Goal: Transaction & Acquisition: Purchase product/service

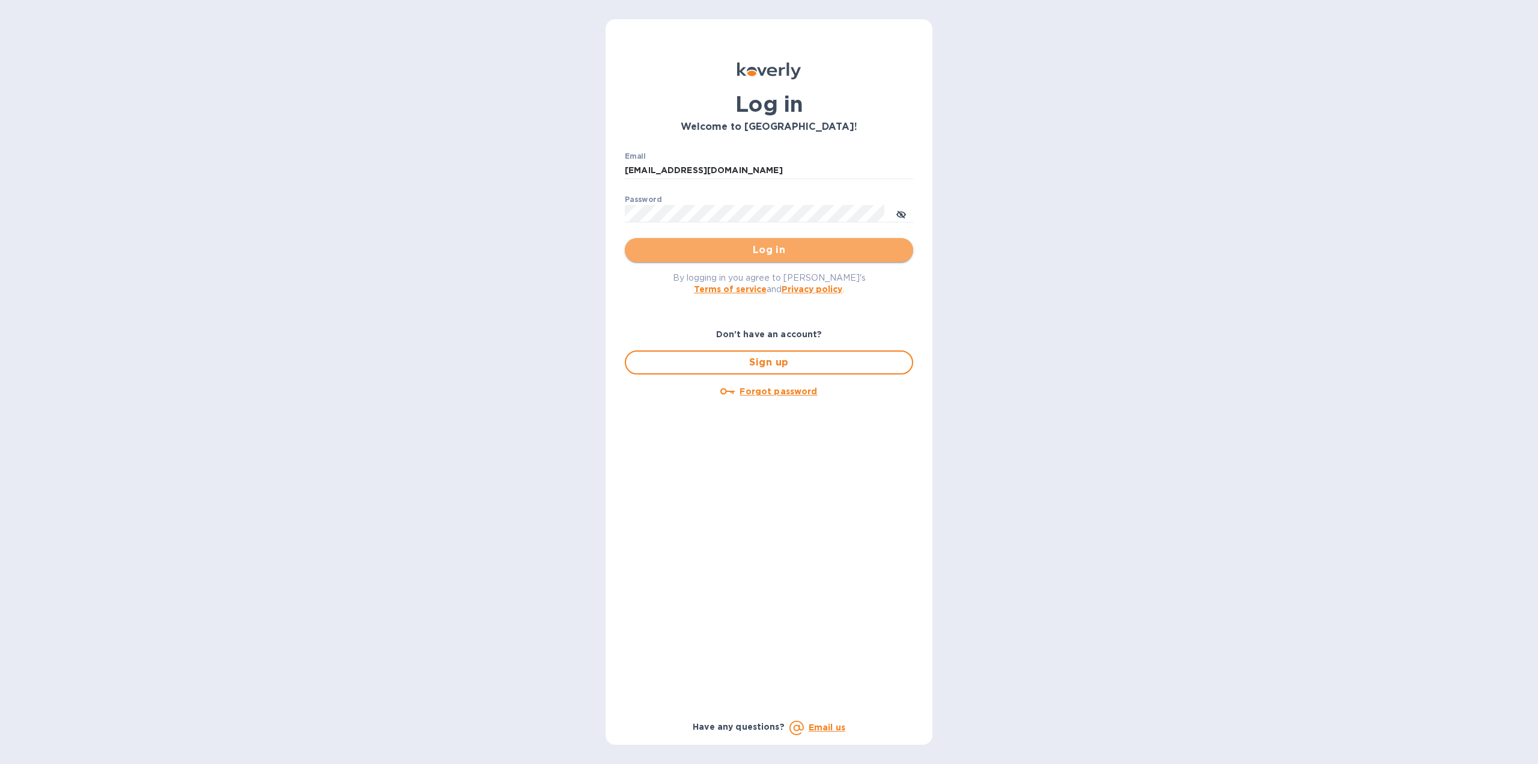
click at [761, 248] on span "Log in" at bounding box center [769, 250] width 269 height 14
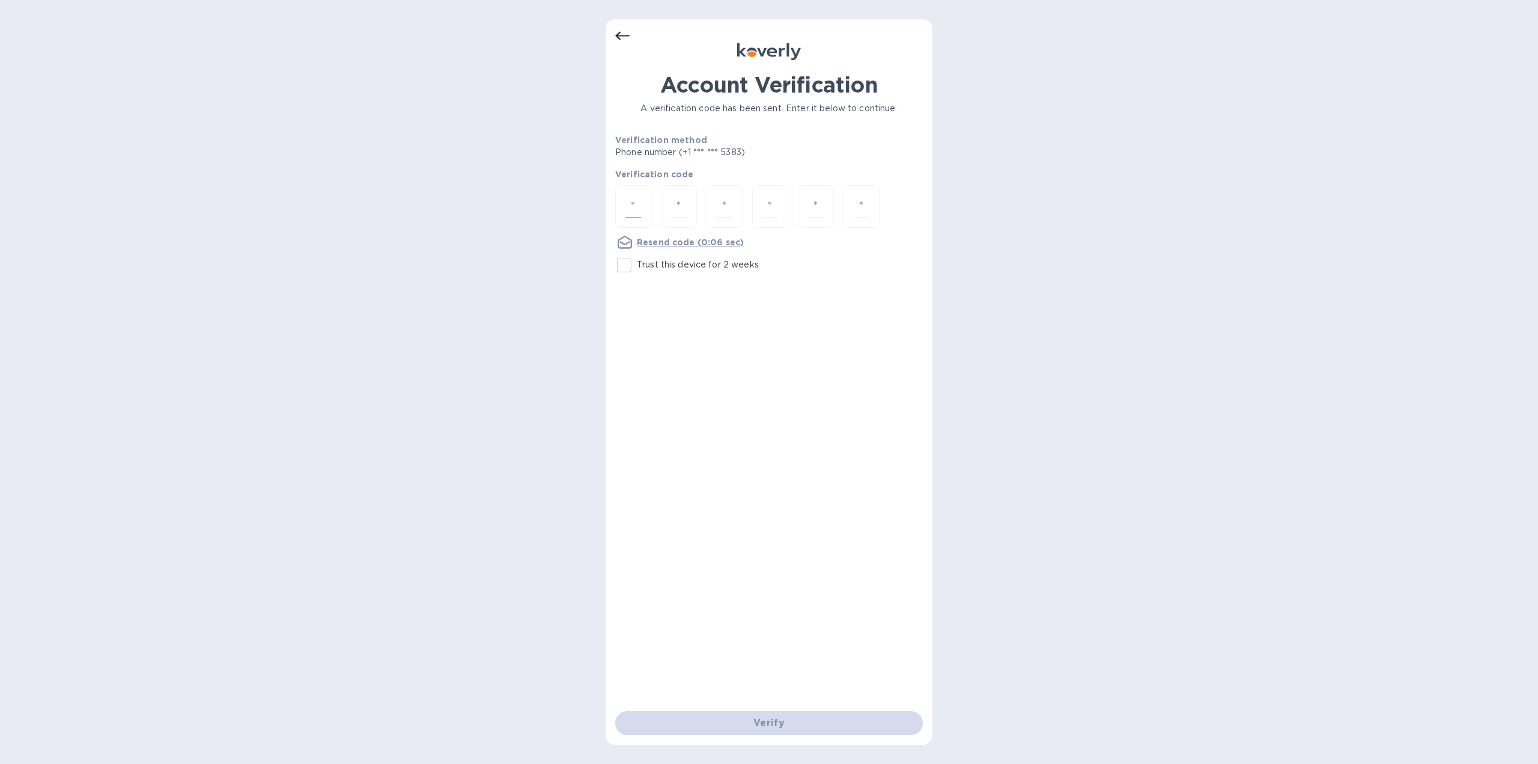
click at [641, 212] on div at bounding box center [633, 206] width 36 height 43
type input "3"
type input "7"
type input "1"
type input "9"
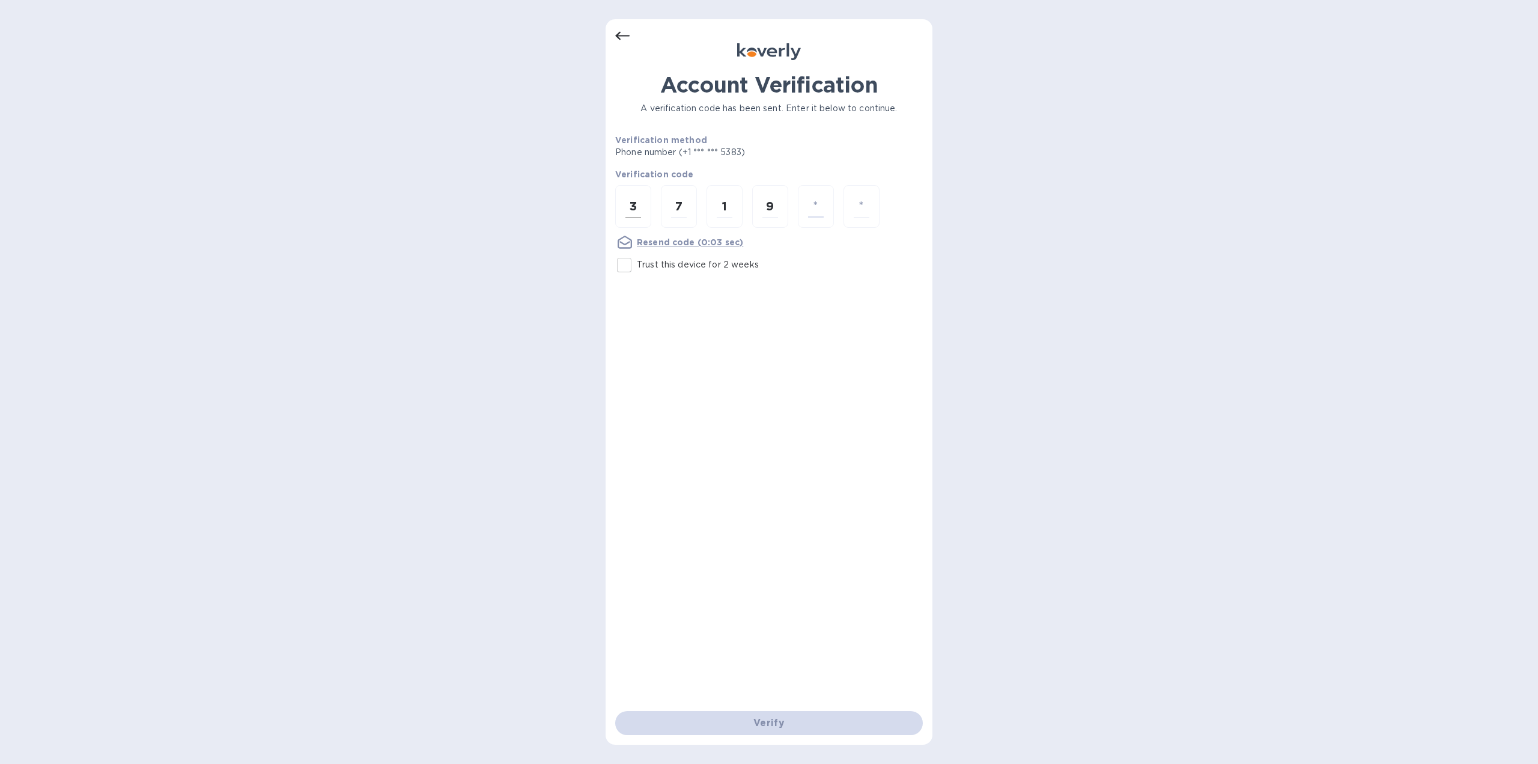
type input "9"
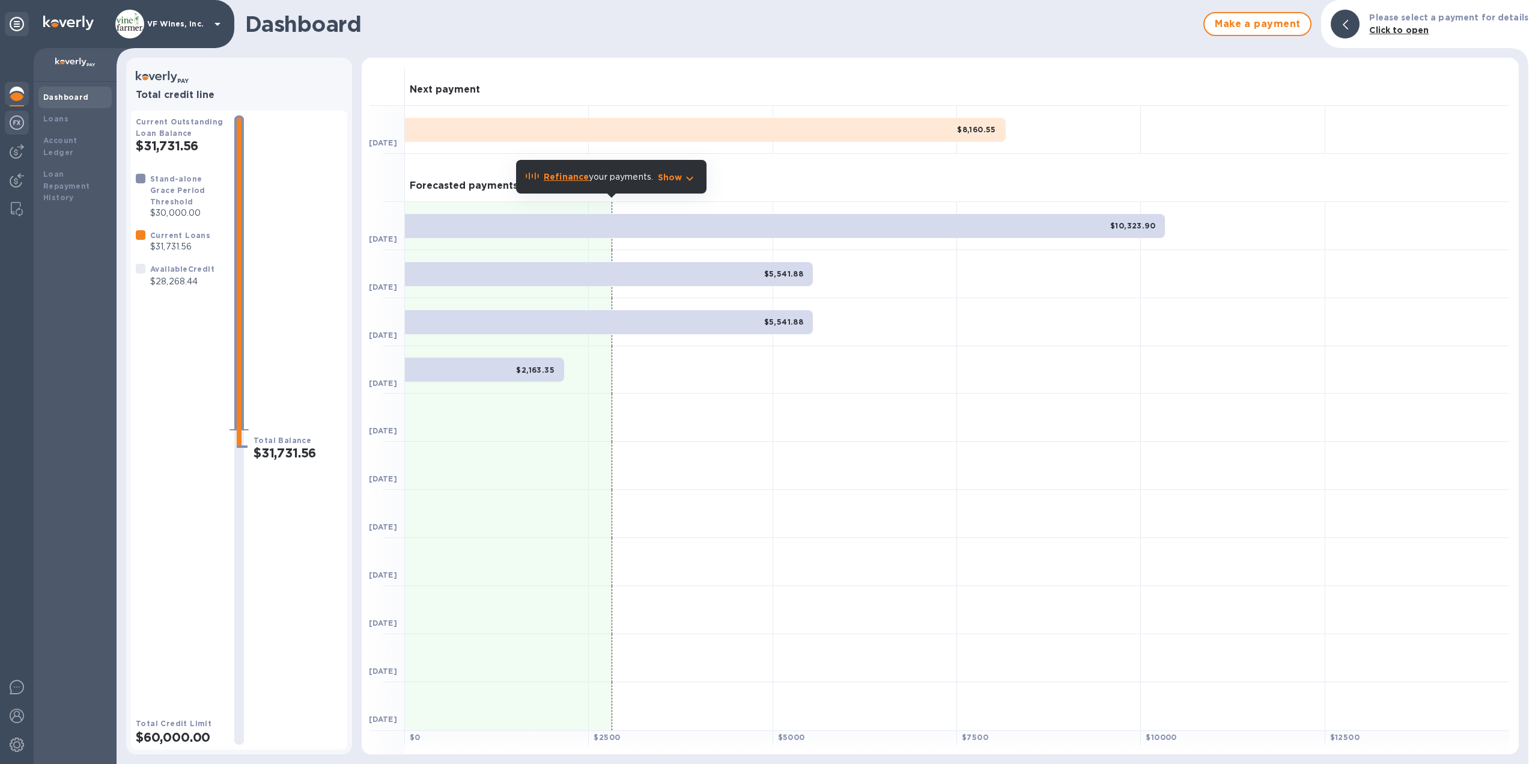
click at [12, 120] on img at bounding box center [17, 122] width 14 height 14
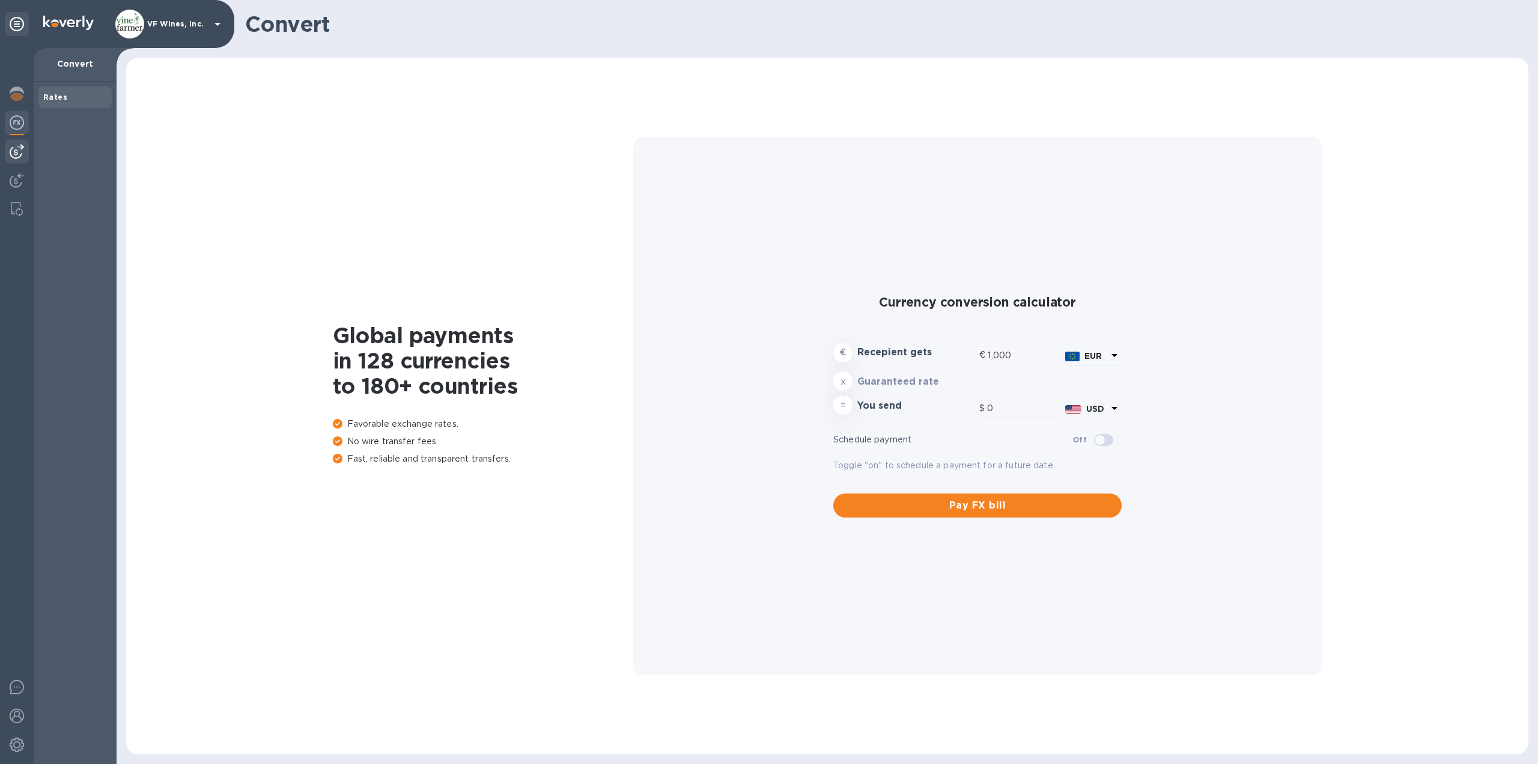
click at [16, 150] on img at bounding box center [17, 151] width 14 height 14
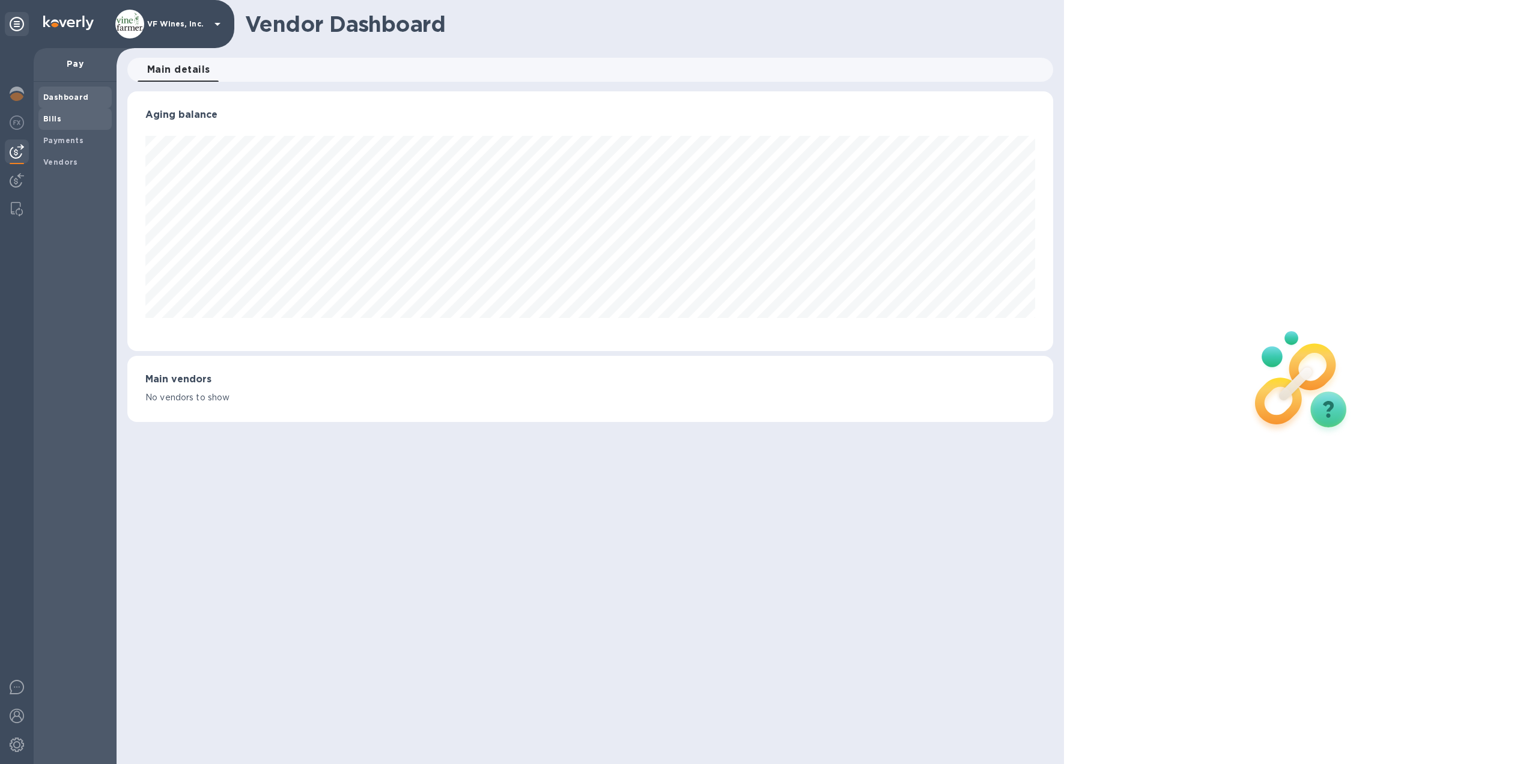
scroll to position [260, 927]
click at [56, 121] on b "Bills" at bounding box center [52, 118] width 18 height 9
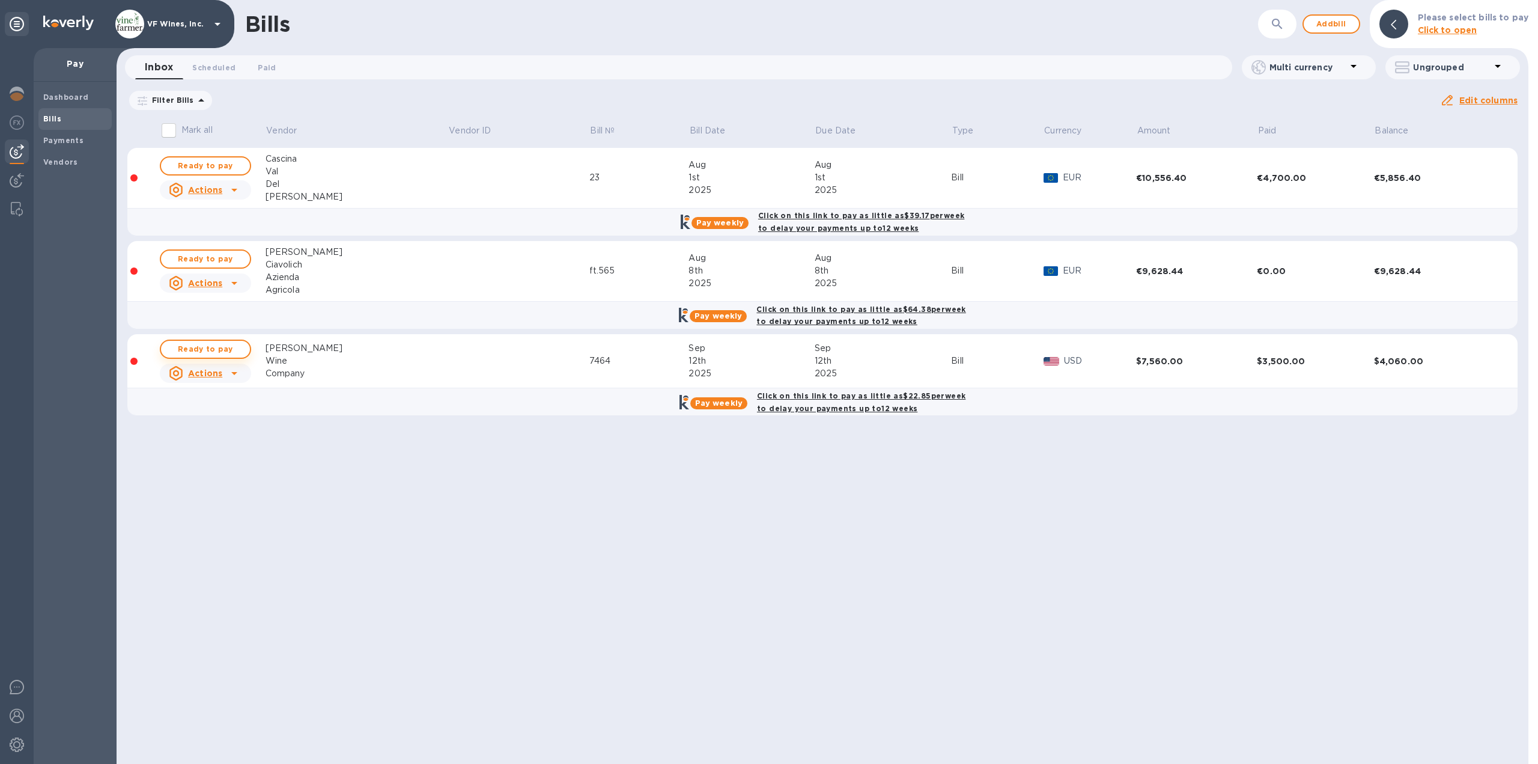
click at [193, 348] on span "Ready to pay" at bounding box center [206, 349] width 70 height 14
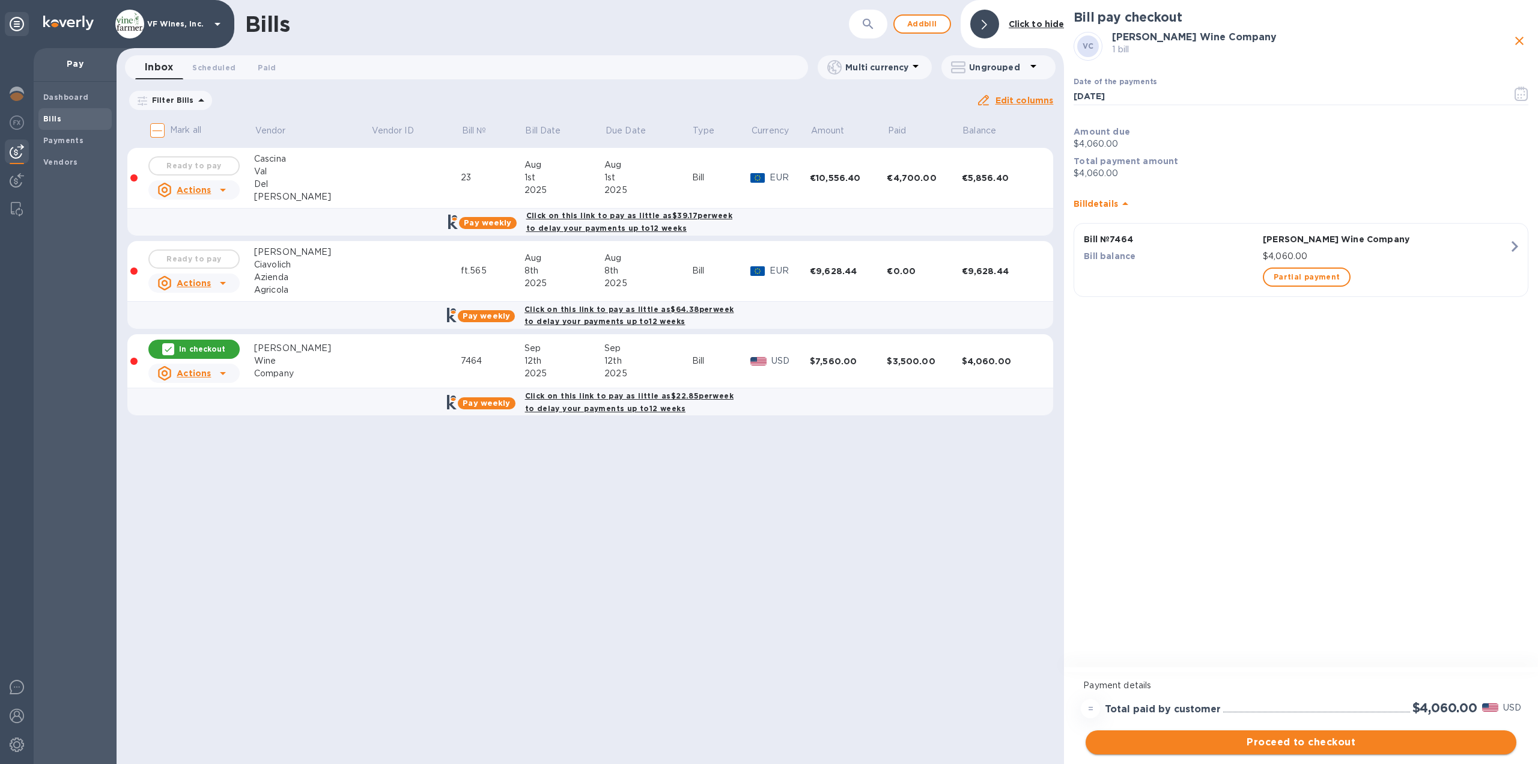
click at [1289, 742] on span "Proceed to checkout" at bounding box center [1302, 742] width 412 height 14
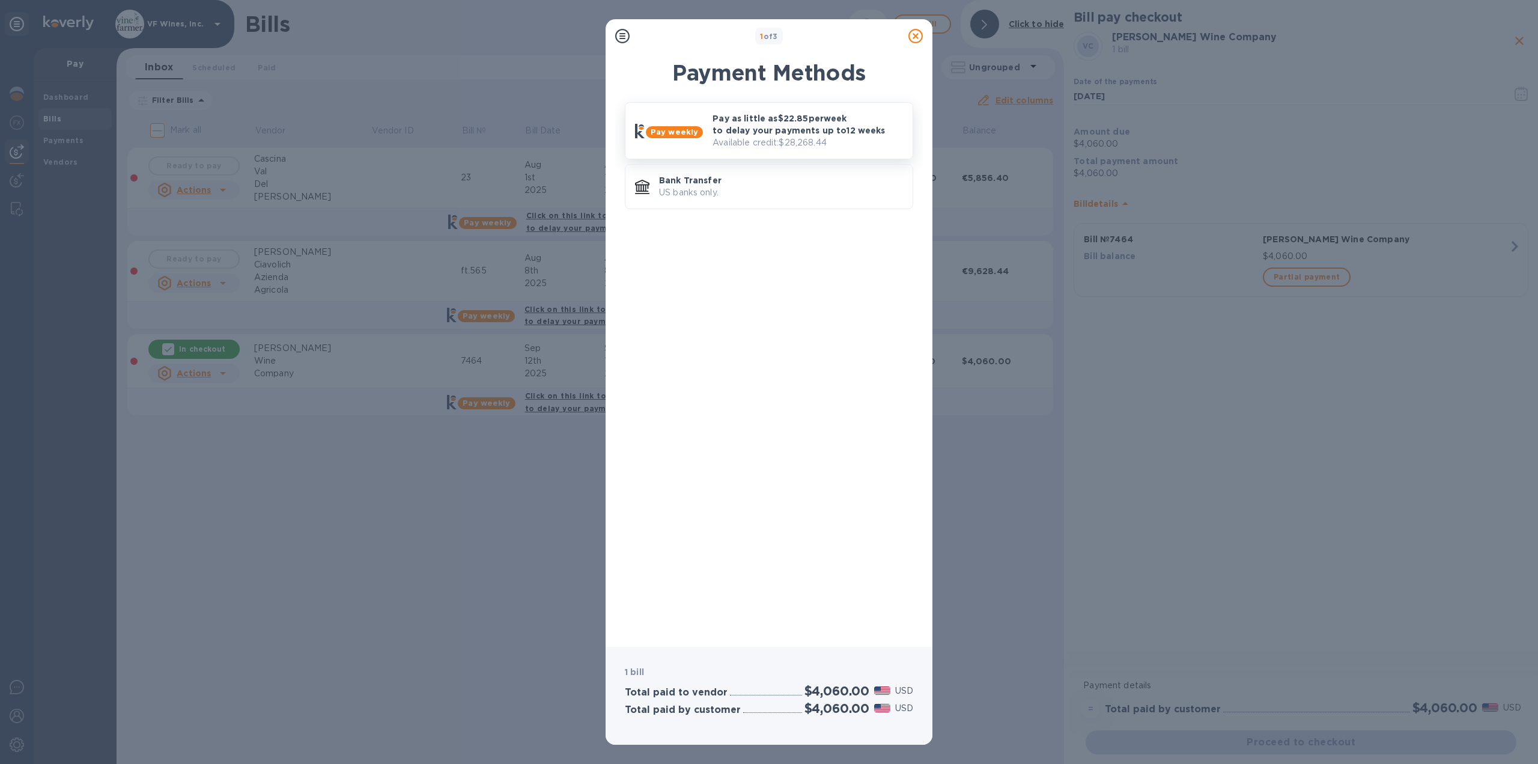
click at [787, 137] on p "Available credit: $28,268.44" at bounding box center [808, 142] width 191 height 13
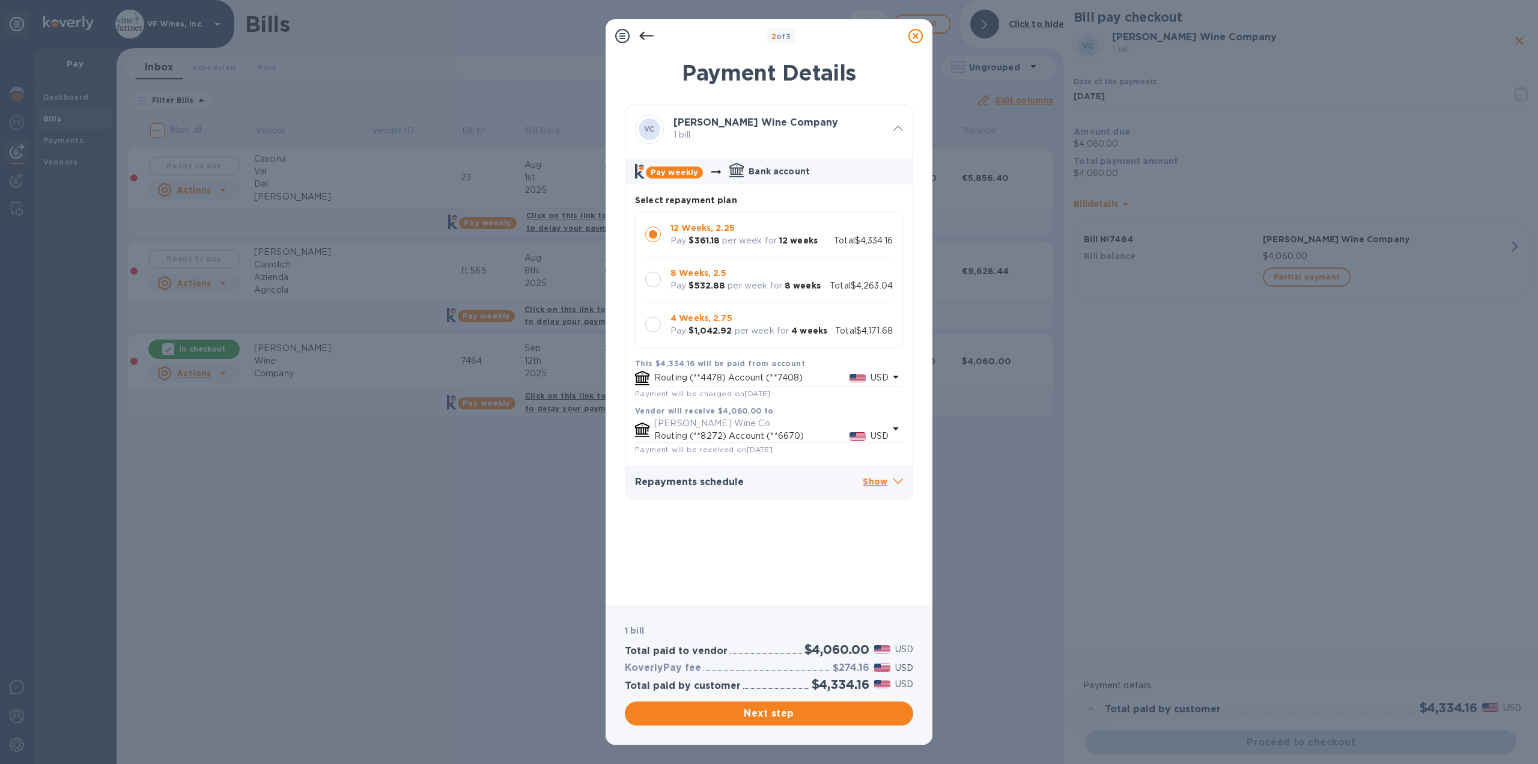
click at [712, 321] on b "4 Weeks, 2.75" at bounding box center [702, 318] width 62 height 10
click at [769, 712] on span "Next step" at bounding box center [769, 713] width 269 height 14
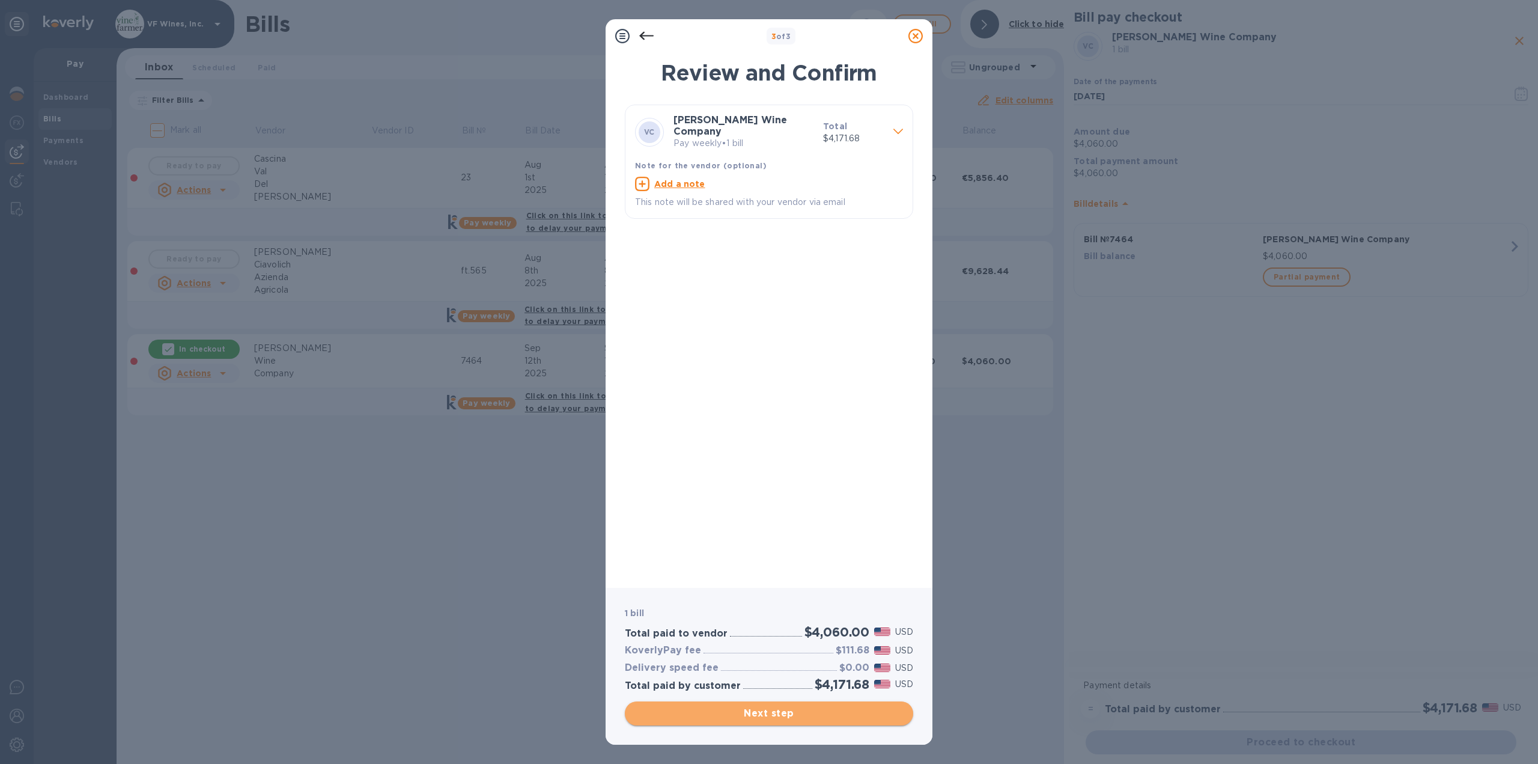
click at [757, 713] on span "Next step" at bounding box center [769, 713] width 269 height 14
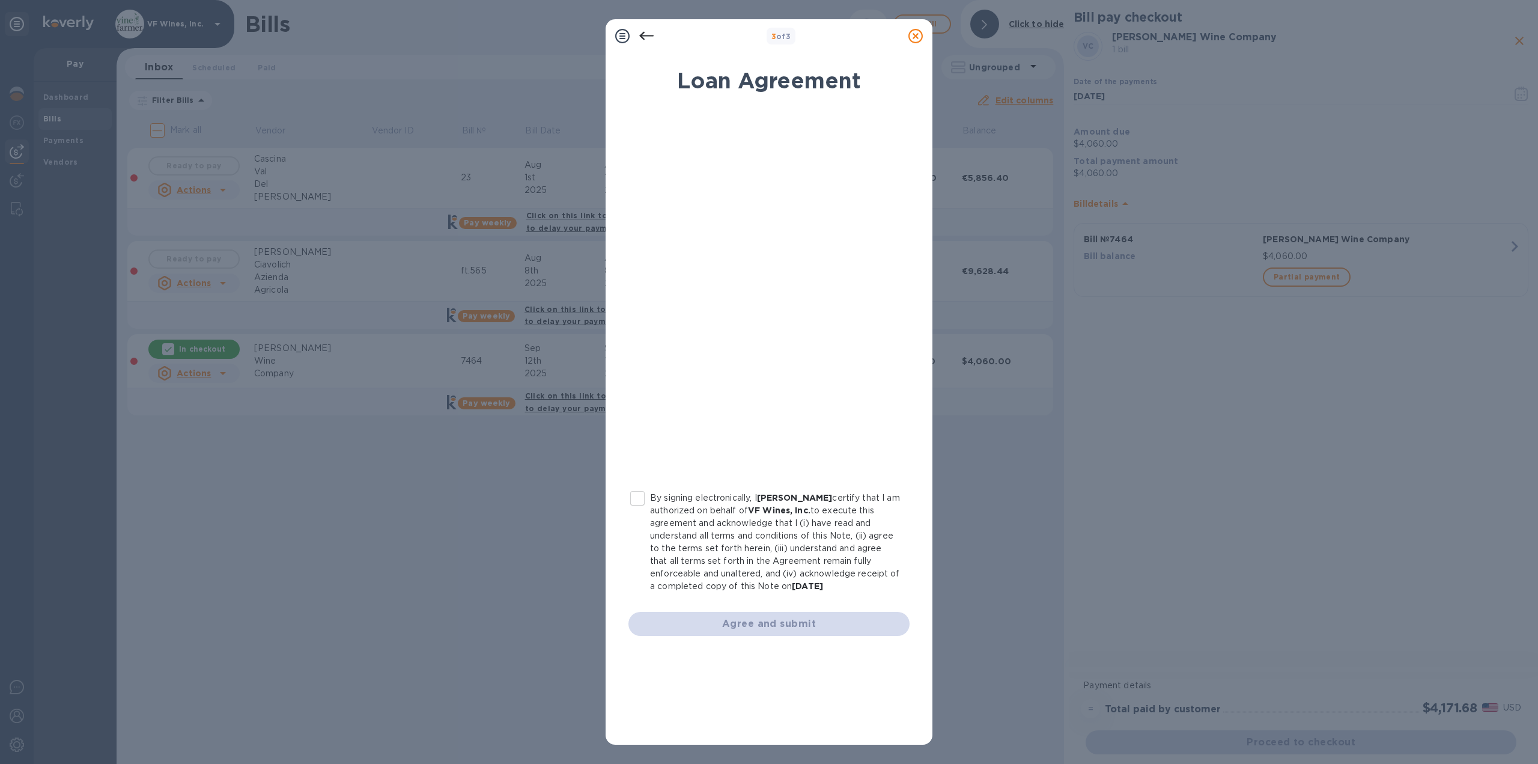
click at [642, 496] on input "By signing electronically, I [PERSON_NAME] certify that I am authorized on beha…" at bounding box center [637, 498] width 25 height 25
checkbox input "true"
click at [800, 630] on span "Agree and submit" at bounding box center [769, 624] width 262 height 14
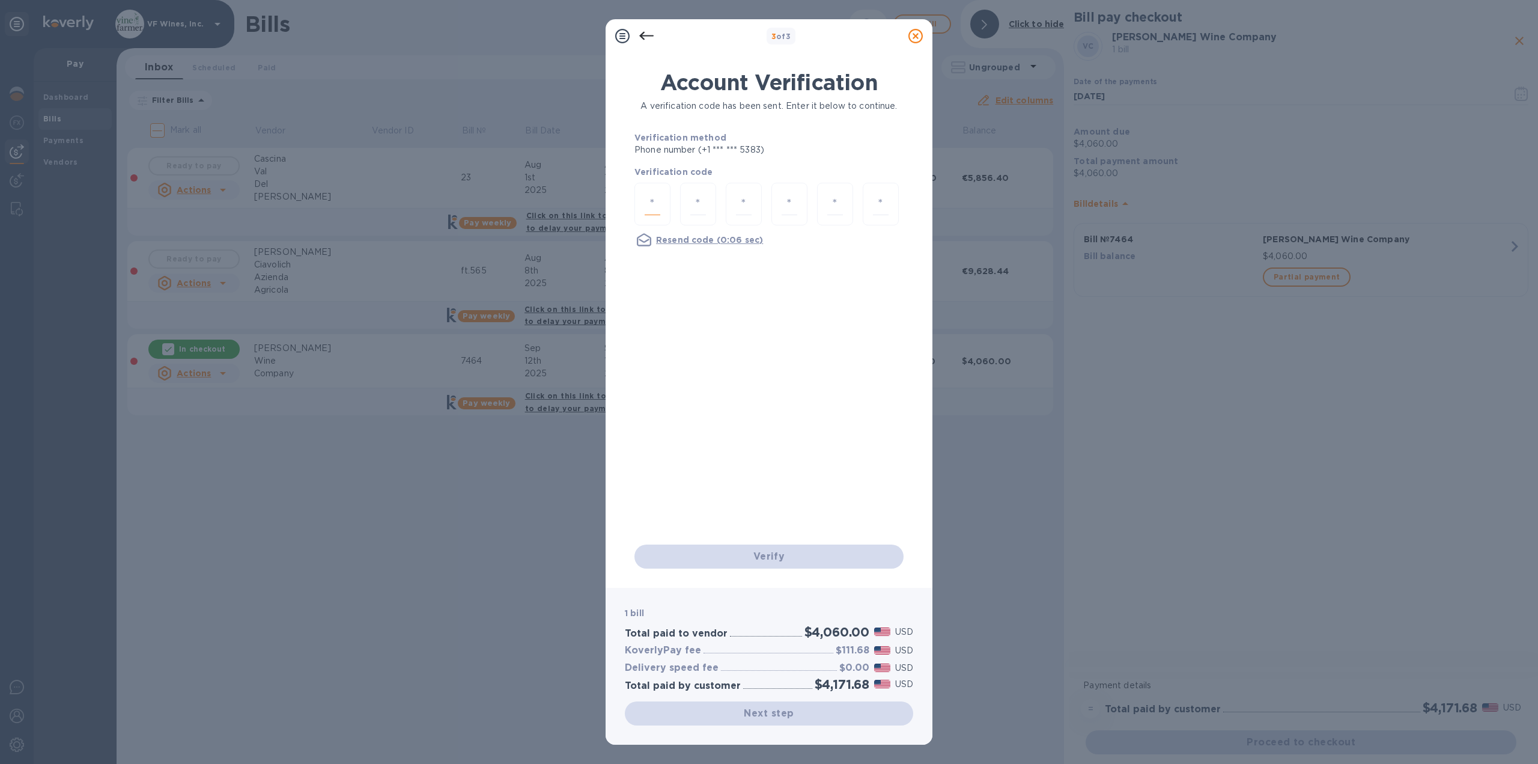
click at [660, 200] on div at bounding box center [653, 204] width 36 height 43
type input "9"
type input "8"
type input "6"
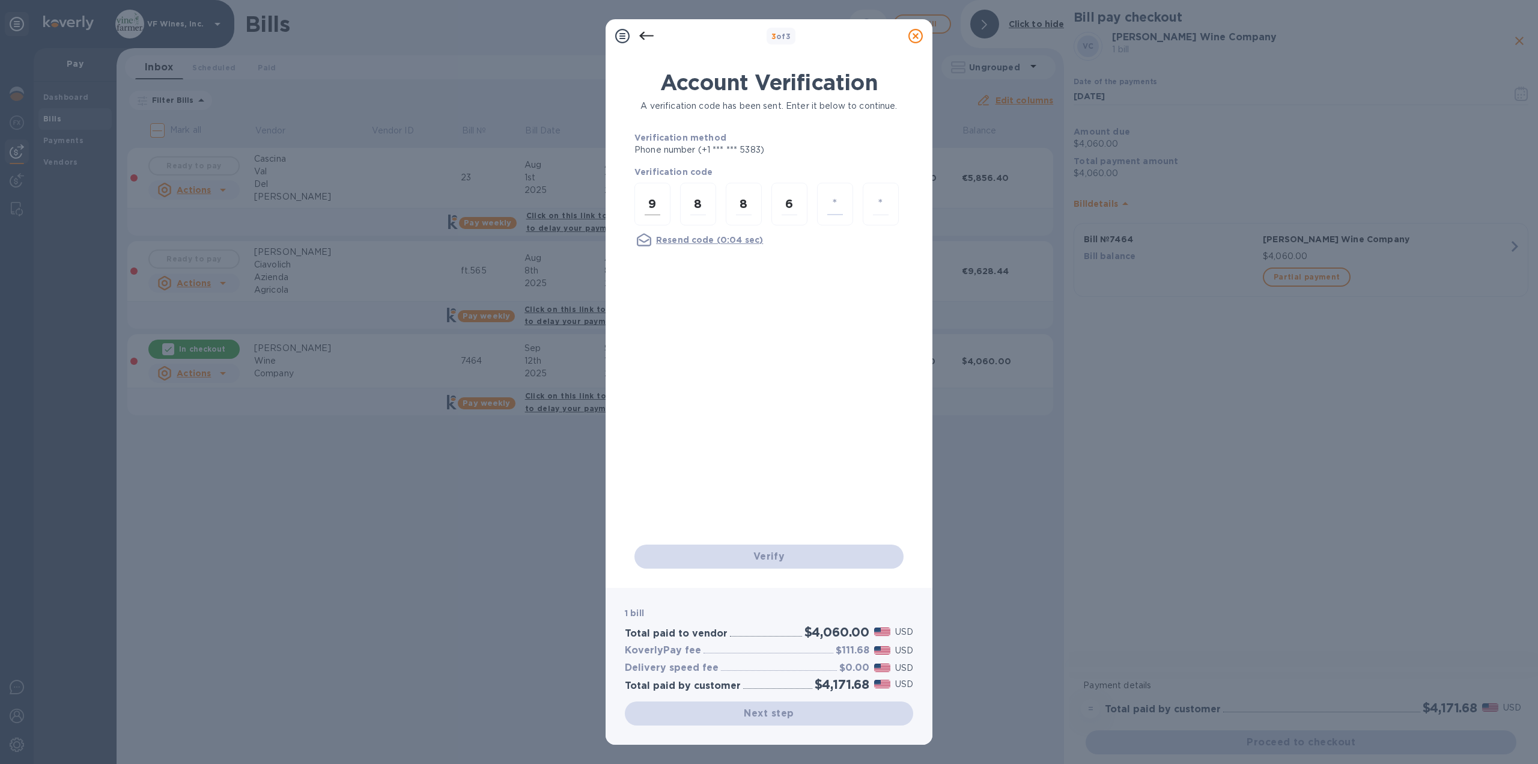
type input "6"
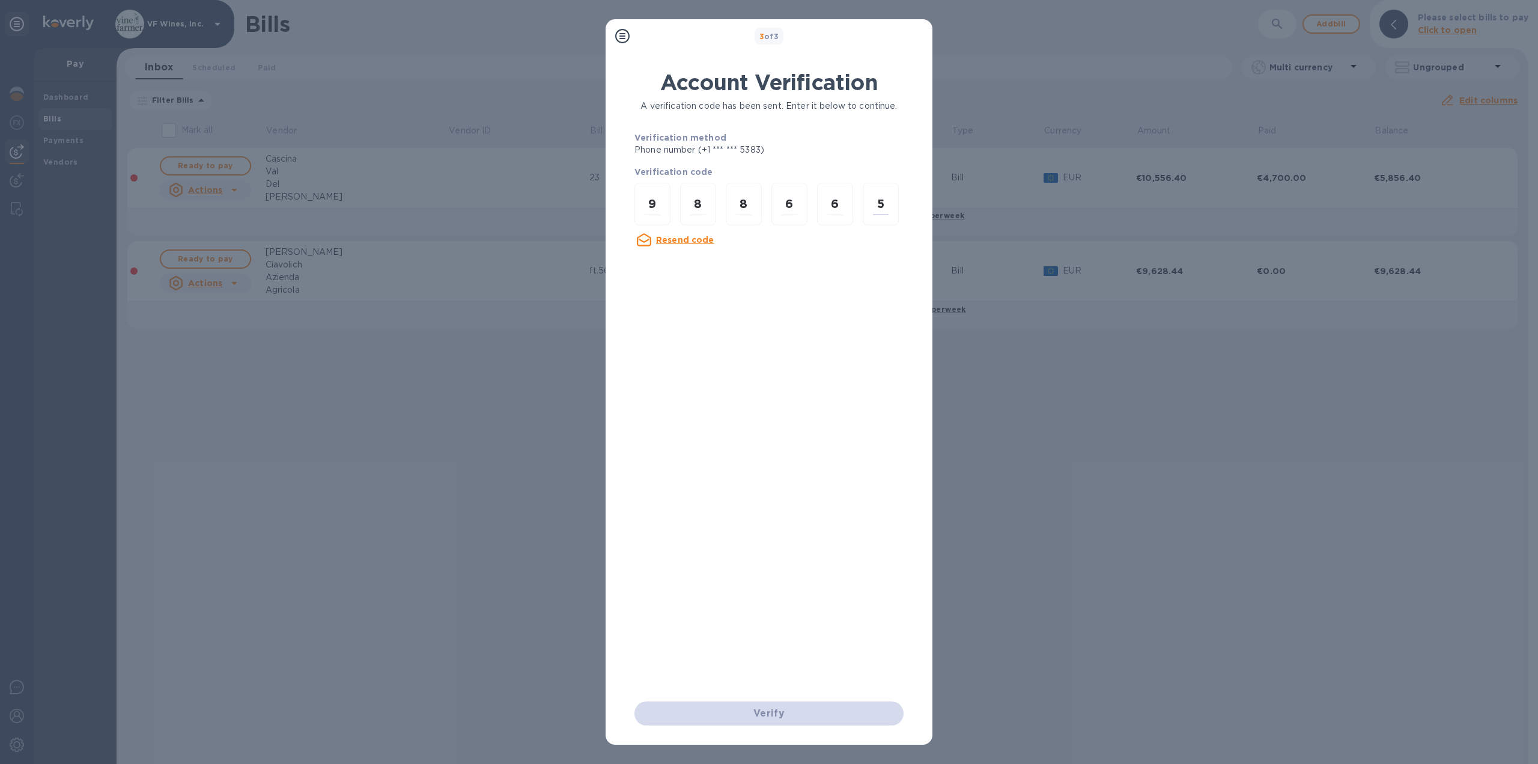
type input "5"
click at [1004, 508] on div "3 of 3 Account Verification A verification code has been sent. Enter it below t…" at bounding box center [769, 382] width 1538 height 764
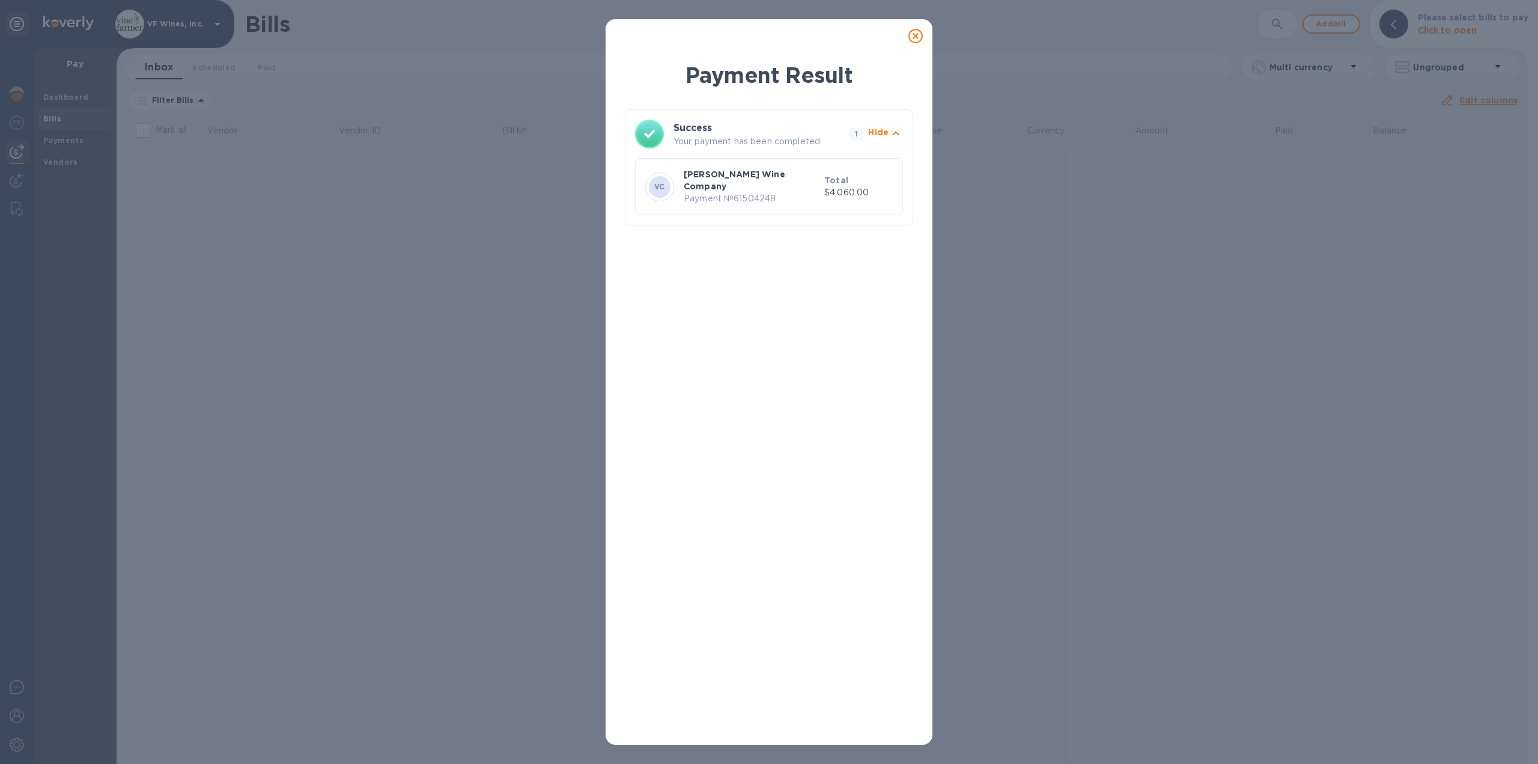
click at [917, 38] on icon at bounding box center [916, 36] width 14 height 14
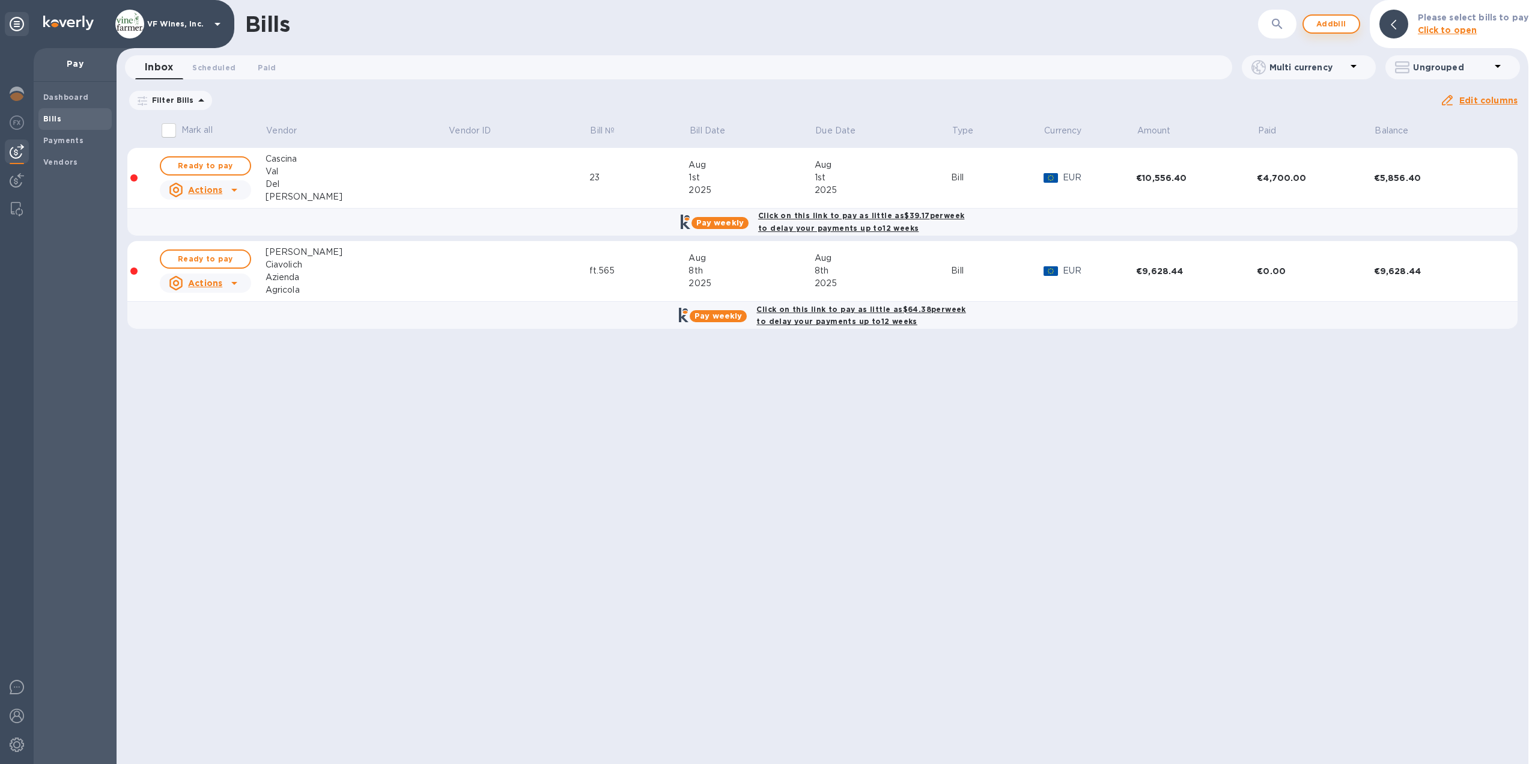
click at [1335, 23] on span "Add bill" at bounding box center [1332, 24] width 36 height 14
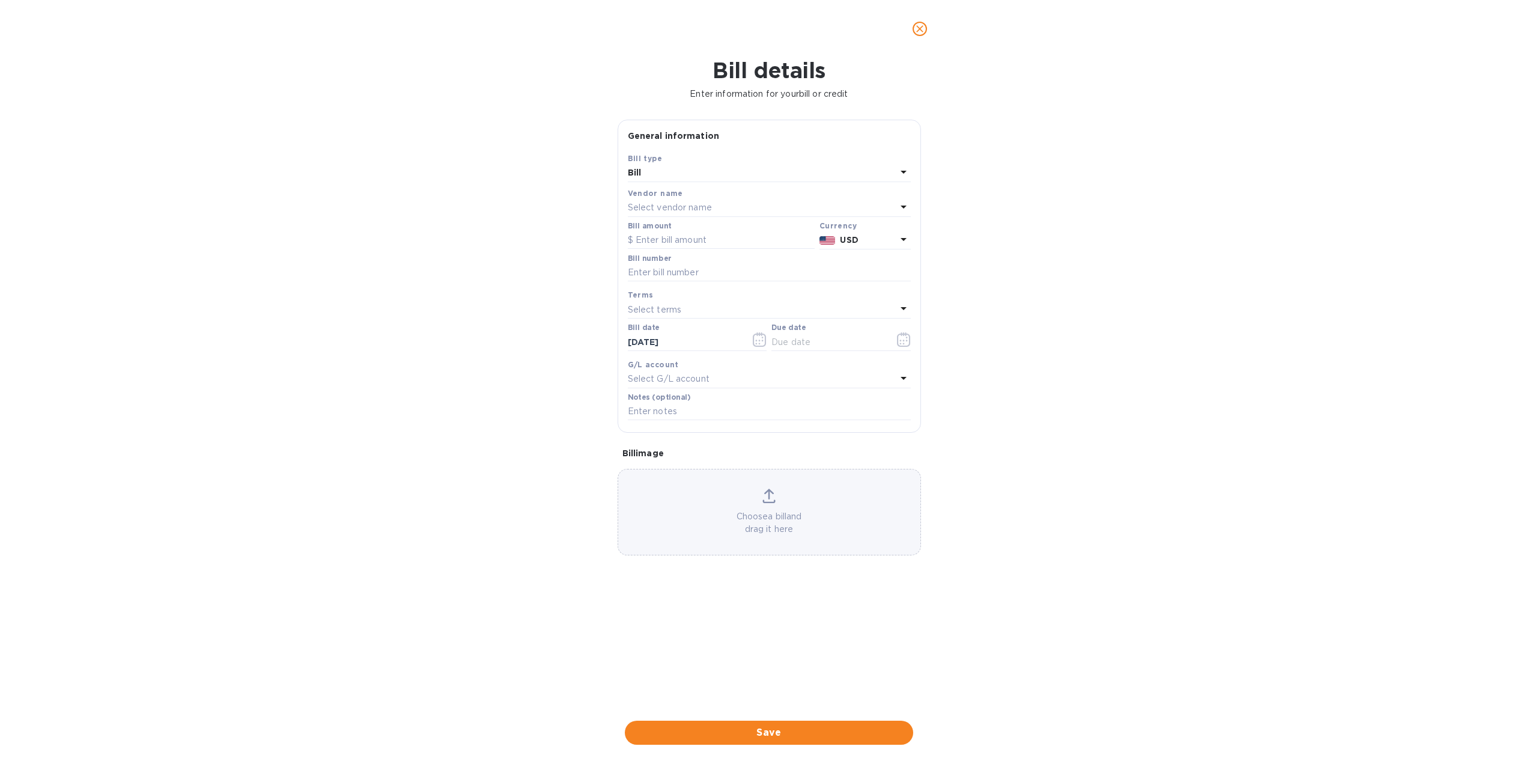
click at [678, 210] on p "Select vendor name" at bounding box center [670, 207] width 84 height 13
click at [686, 245] on input "text" at bounding box center [771, 242] width 212 height 18
type input "[PERSON_NAME]"
click at [697, 278] on p "Azienda Agricola [PERSON_NAME]" at bounding box center [765, 276] width 254 height 13
click at [907, 344] on icon "button" at bounding box center [904, 339] width 14 height 14
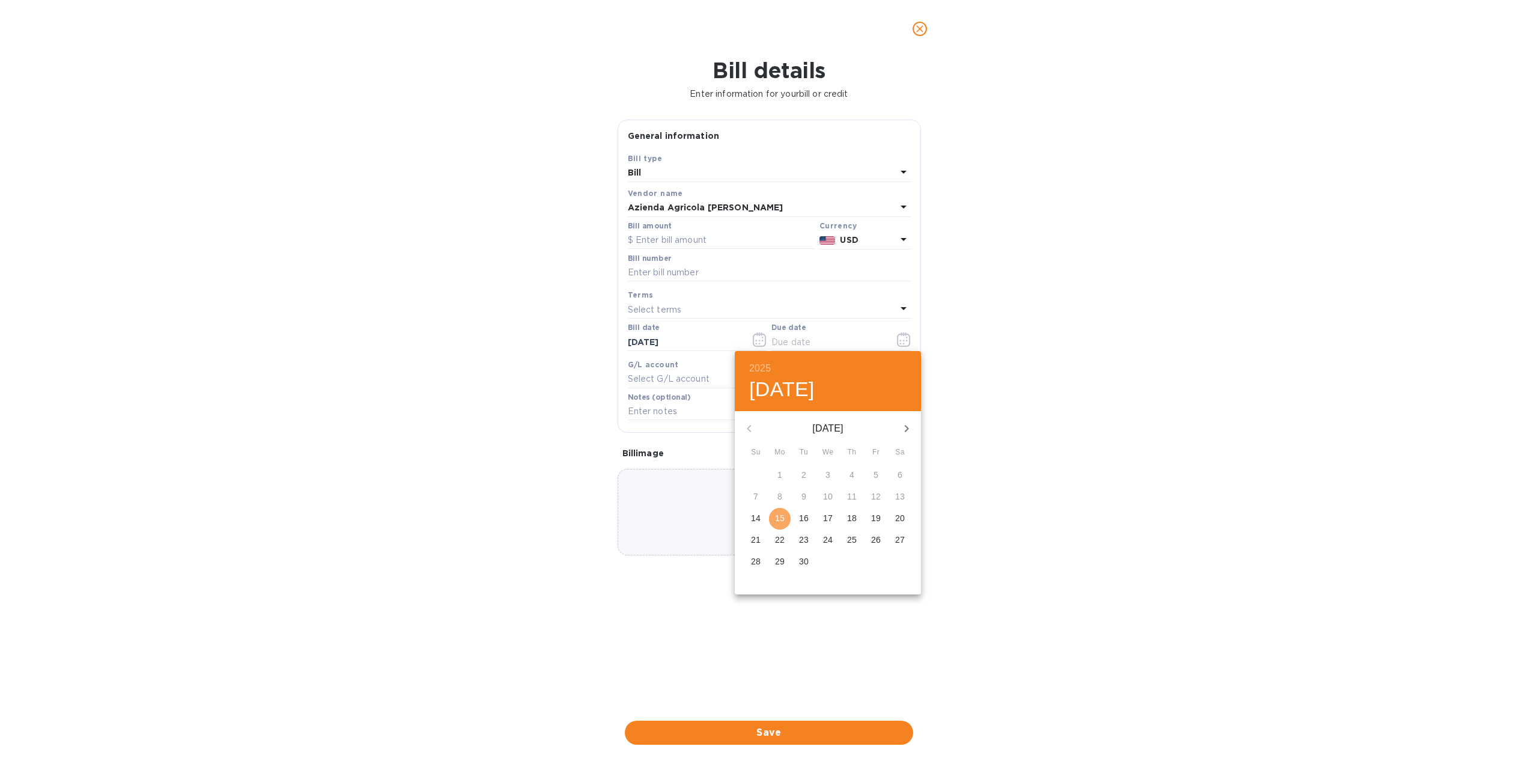
click at [785, 518] on span "15" at bounding box center [780, 518] width 22 height 12
type input "[DATE]"
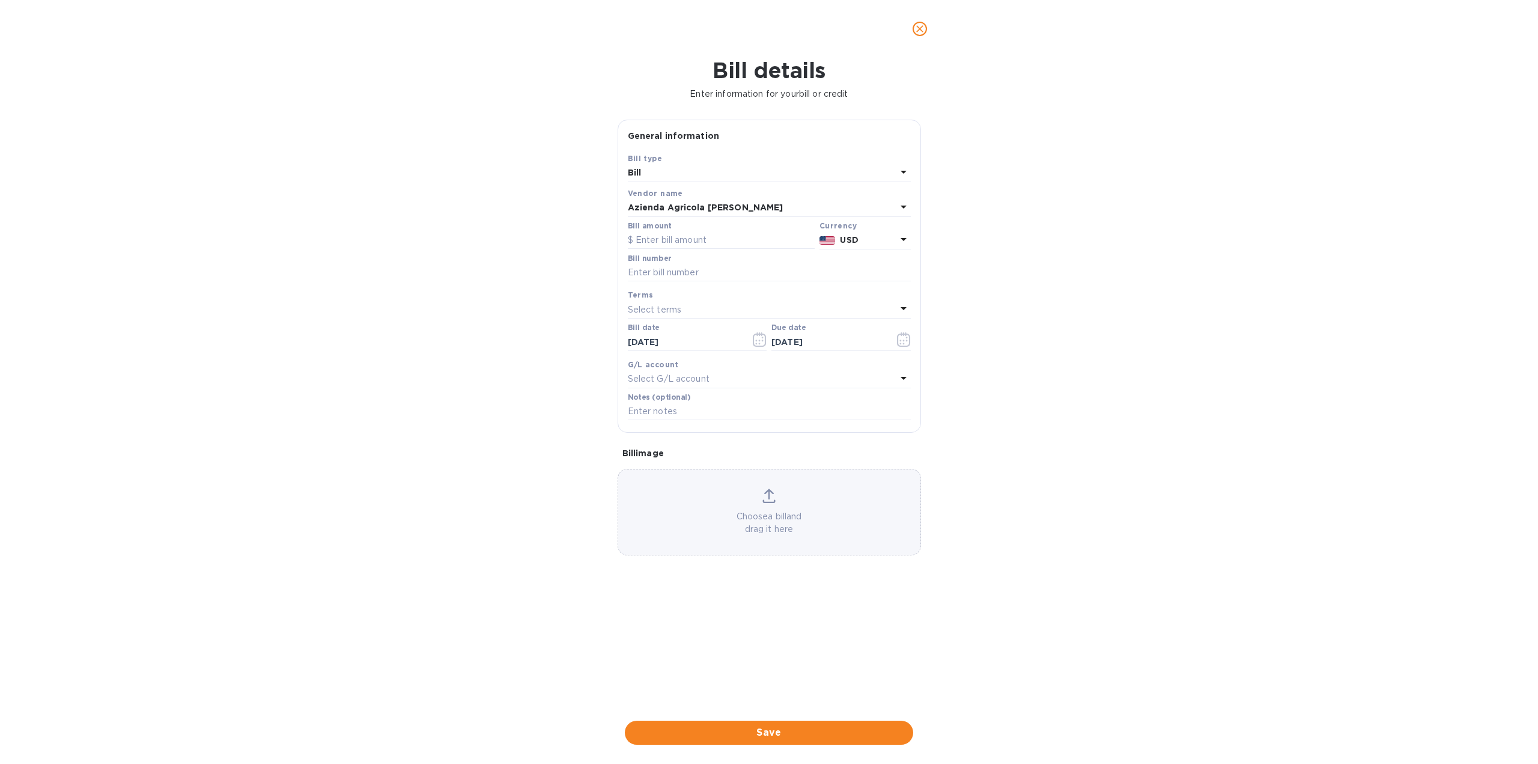
click at [906, 236] on icon at bounding box center [904, 239] width 14 height 14
click at [798, 275] on div "Euro" at bounding box center [845, 270] width 97 height 17
click at [706, 242] on input "text" at bounding box center [721, 240] width 187 height 18
type input "3,000"
click at [701, 272] on input "text" at bounding box center [769, 273] width 283 height 18
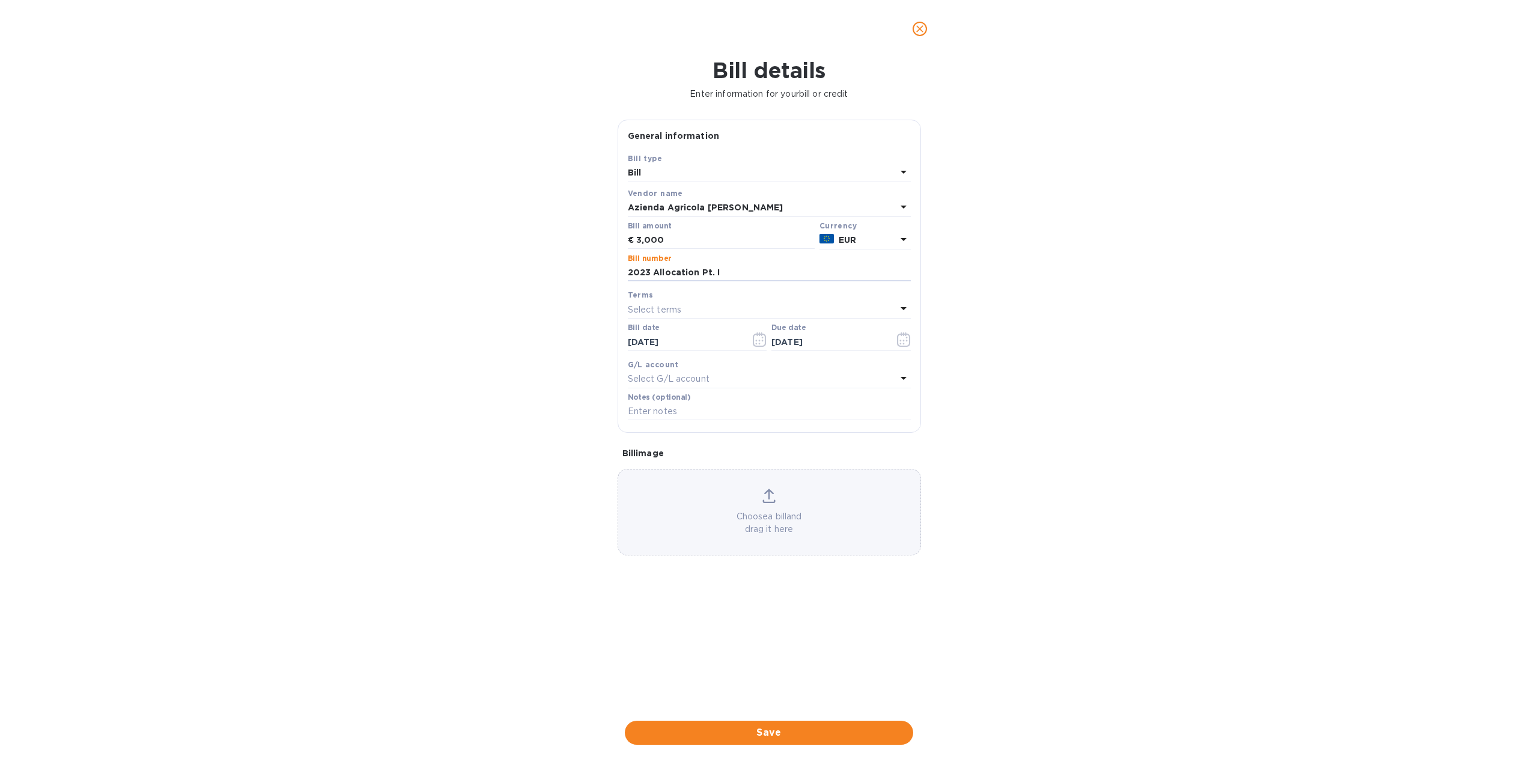
type input "2023 Allocation Pt. I"
click at [1150, 338] on div "Bill details Enter information for your bill or credit General information Save…" at bounding box center [769, 411] width 1538 height 706
drag, startPoint x: 677, startPoint y: 240, endPoint x: 590, endPoint y: 240, distance: 87.7
click at [590, 240] on div "Bill details Enter information for your bill or credit General information Save…" at bounding box center [769, 411] width 1538 height 706
type input "10,000"
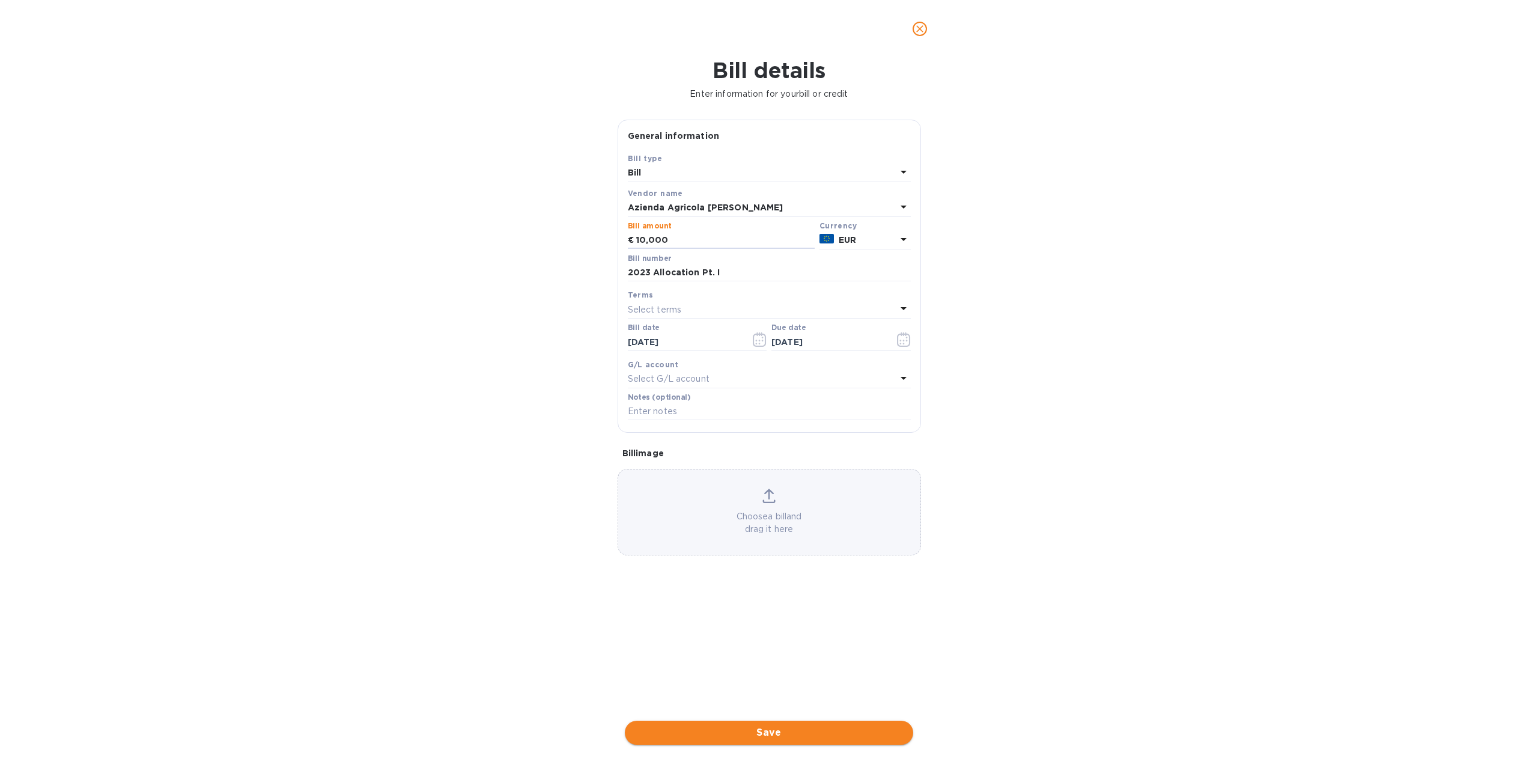
click at [751, 729] on span "Save" at bounding box center [769, 732] width 269 height 14
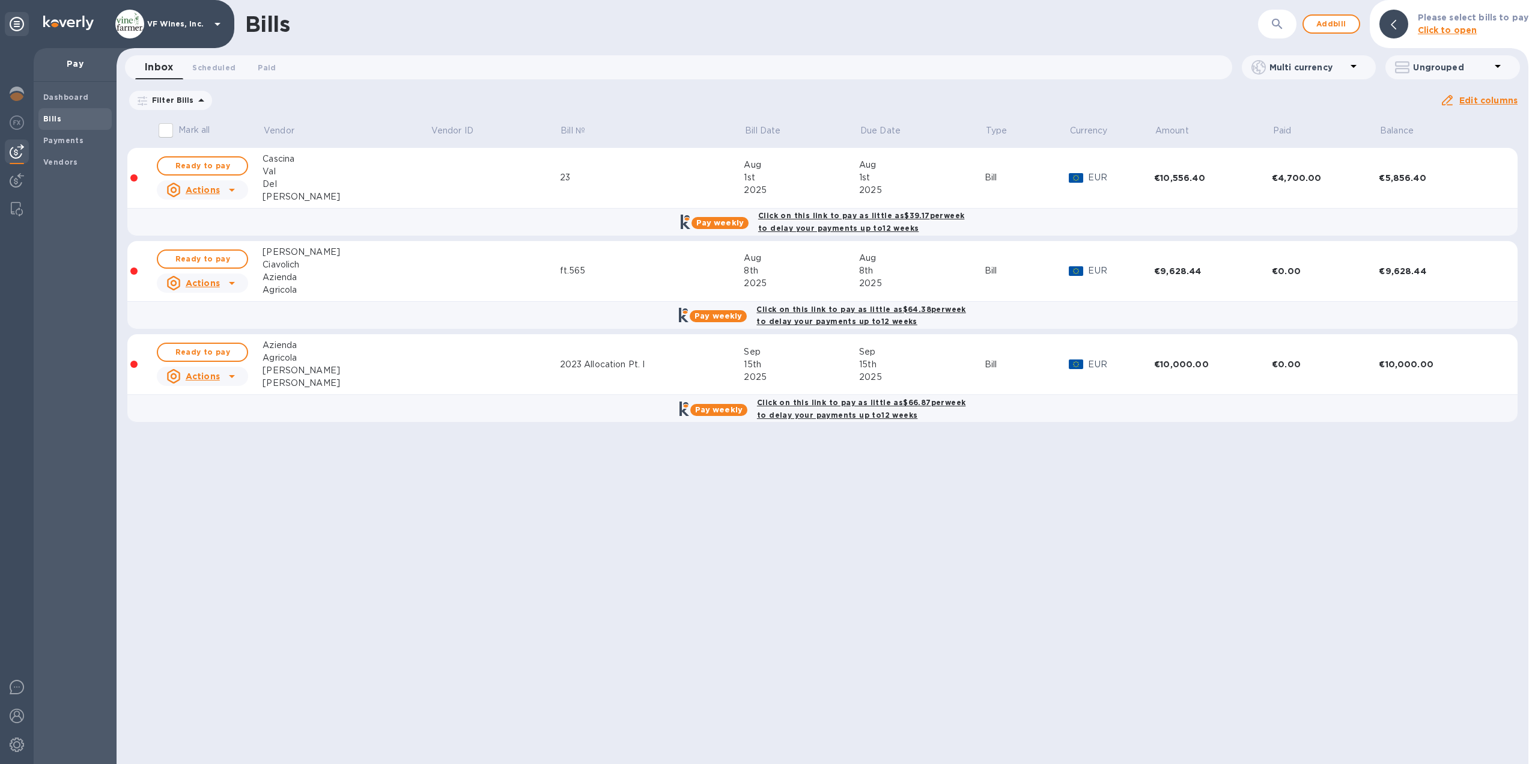
click at [233, 376] on icon at bounding box center [232, 376] width 6 height 3
click at [459, 353] on div at bounding box center [769, 382] width 1538 height 764
click at [239, 376] on icon at bounding box center [232, 376] width 14 height 14
click at [212, 373] on div at bounding box center [769, 382] width 1538 height 764
click at [176, 378] on icon at bounding box center [174, 376] width 6 height 6
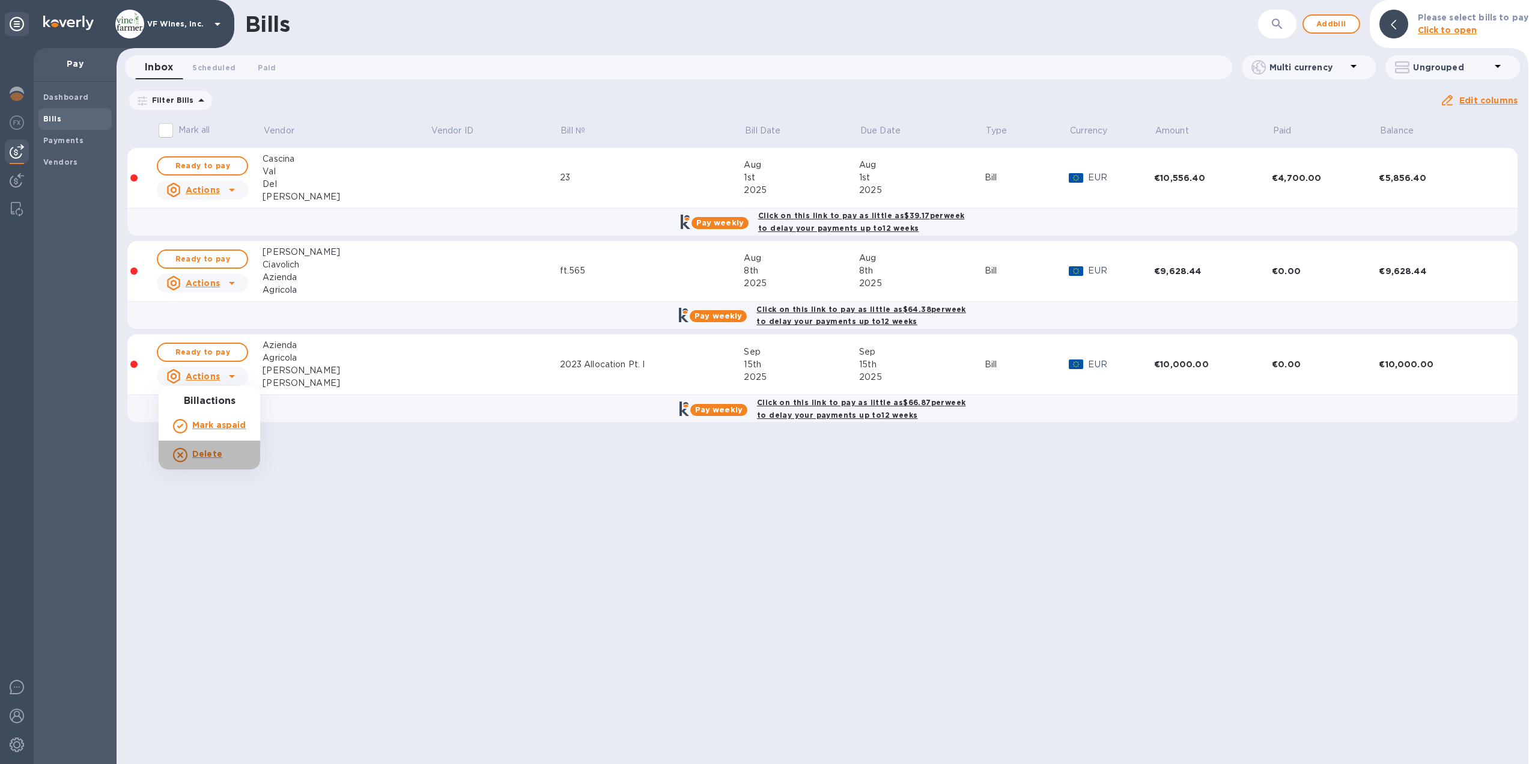
click at [206, 453] on b "Delete" at bounding box center [207, 454] width 30 height 10
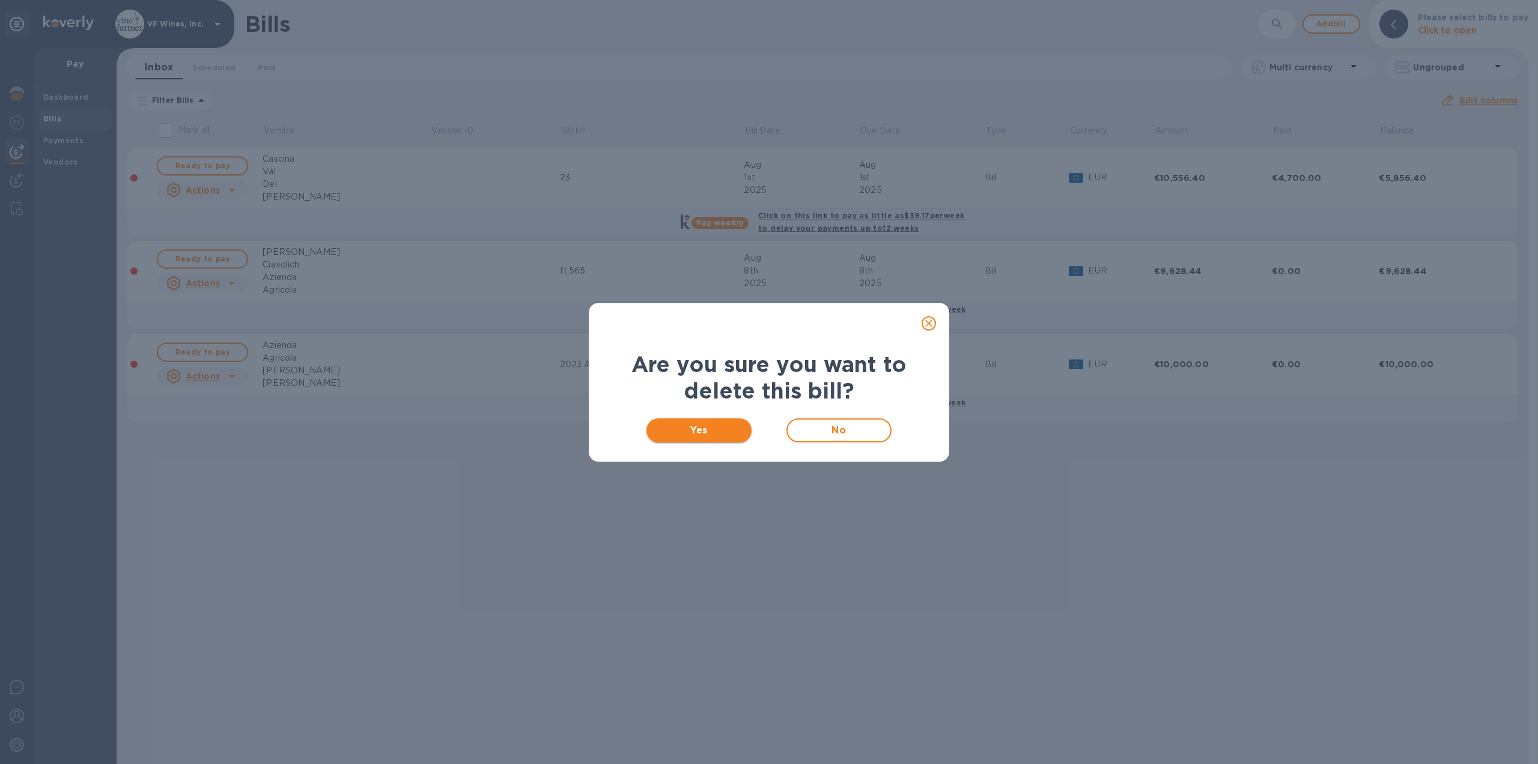
click at [687, 425] on span "Yes" at bounding box center [699, 430] width 86 height 14
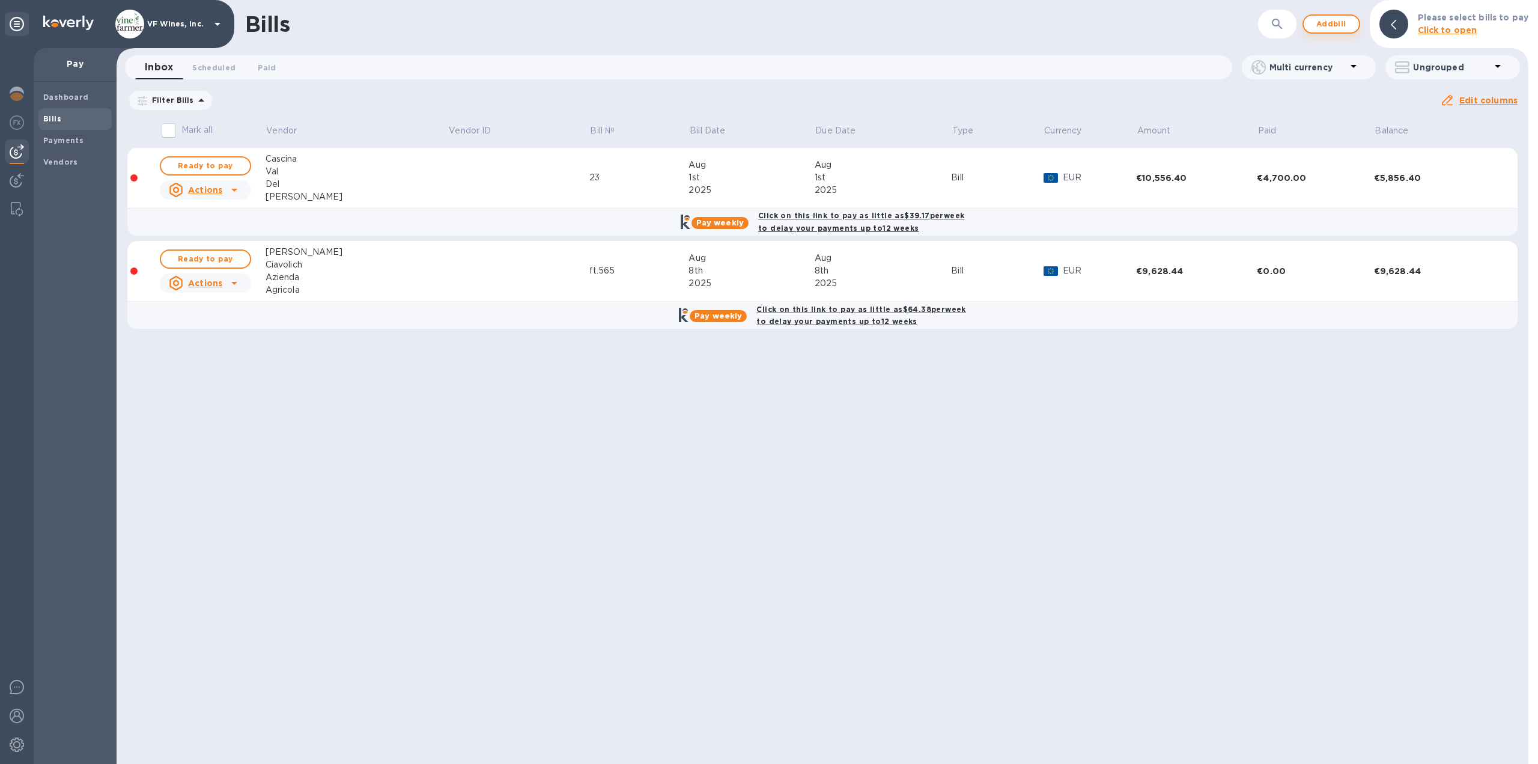
click at [1344, 25] on span "Add bill" at bounding box center [1332, 24] width 36 height 14
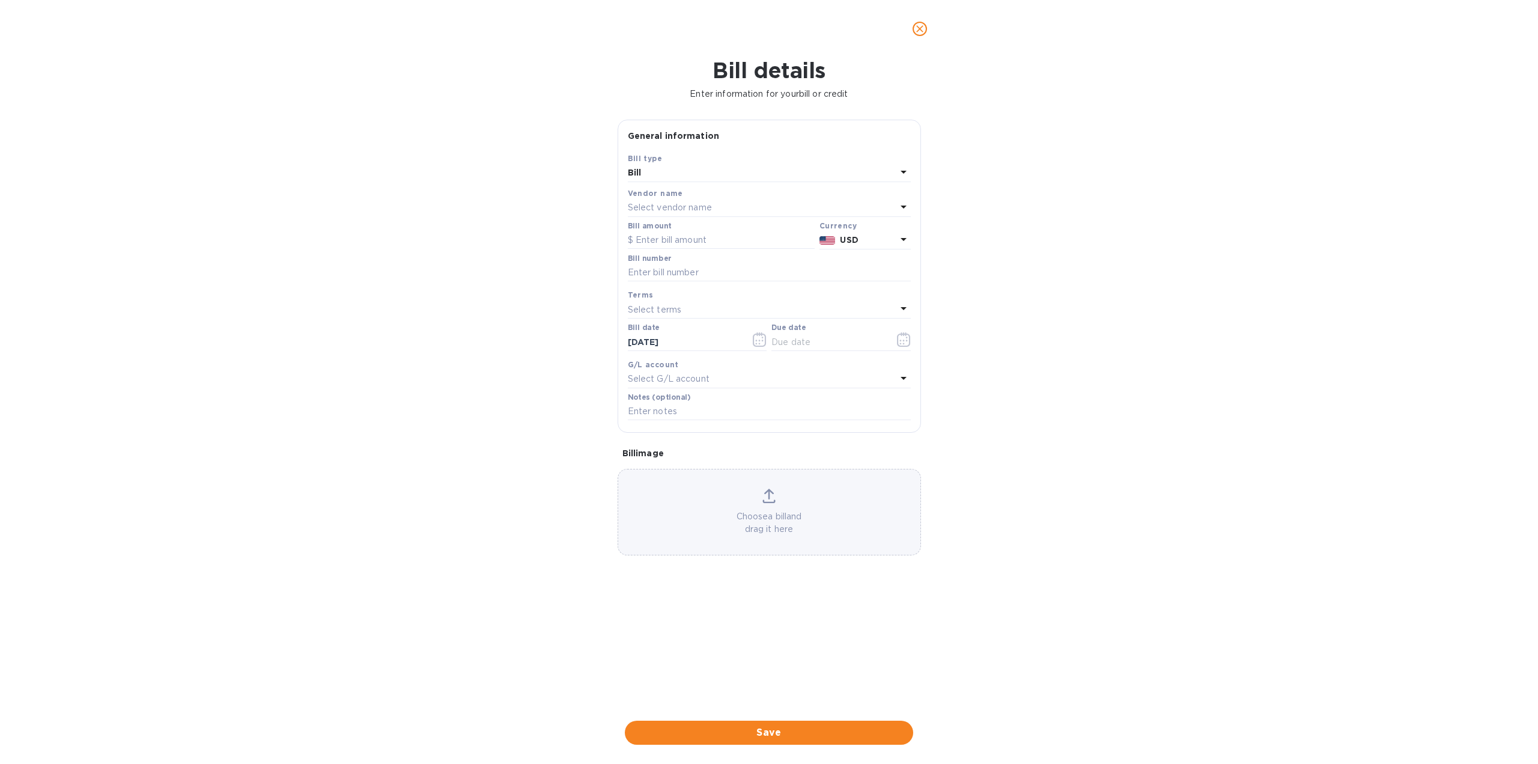
click at [753, 203] on div "Select vendor name" at bounding box center [762, 208] width 269 height 17
click at [757, 251] on div at bounding box center [770, 242] width 264 height 24
click at [767, 247] on input "text" at bounding box center [771, 242] width 212 height 18
type input "[PERSON_NAME]"
click at [732, 272] on p "Azienda Agricola [PERSON_NAME]" at bounding box center [765, 276] width 254 height 13
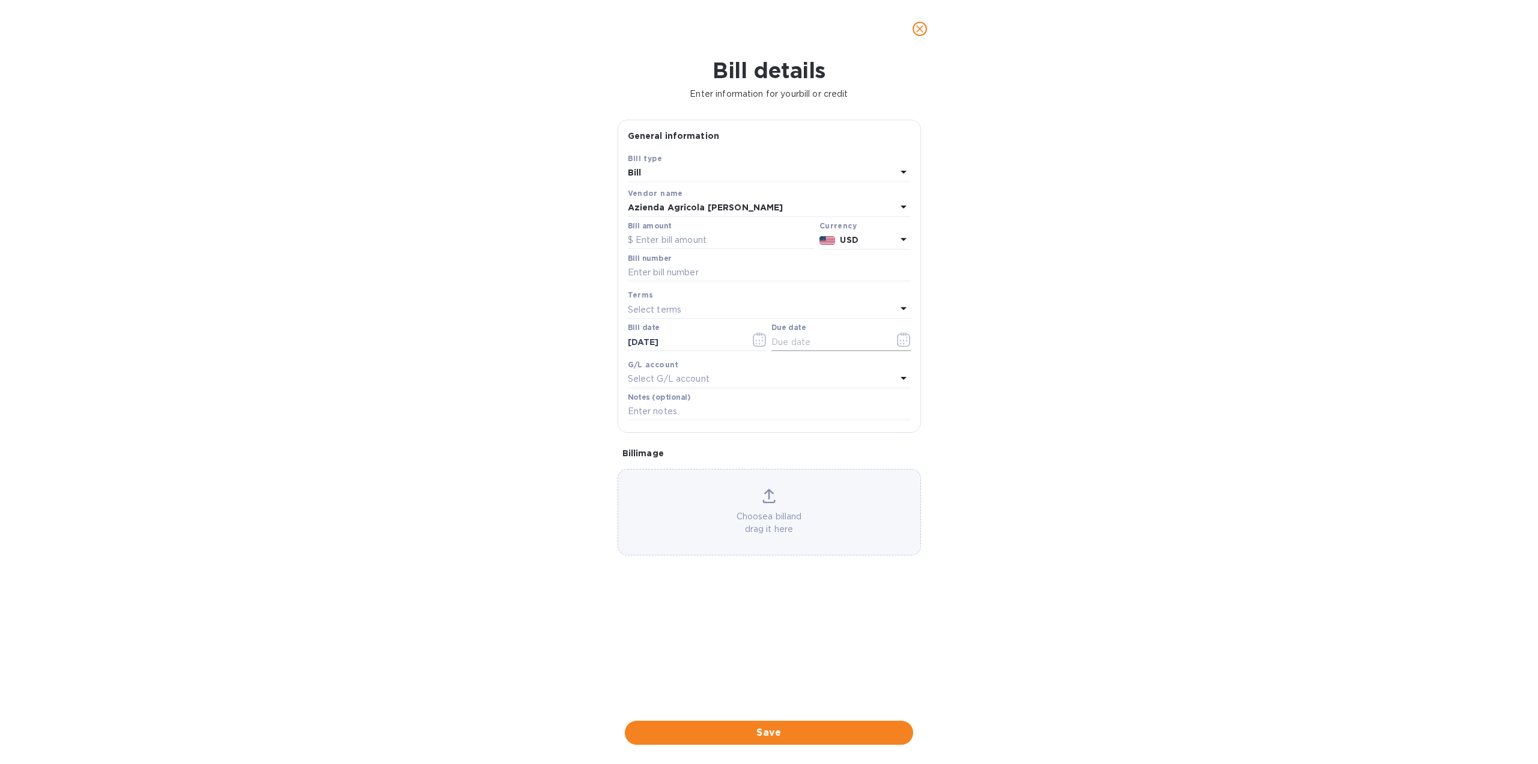
click at [904, 338] on icon "button" at bounding box center [904, 339] width 14 height 14
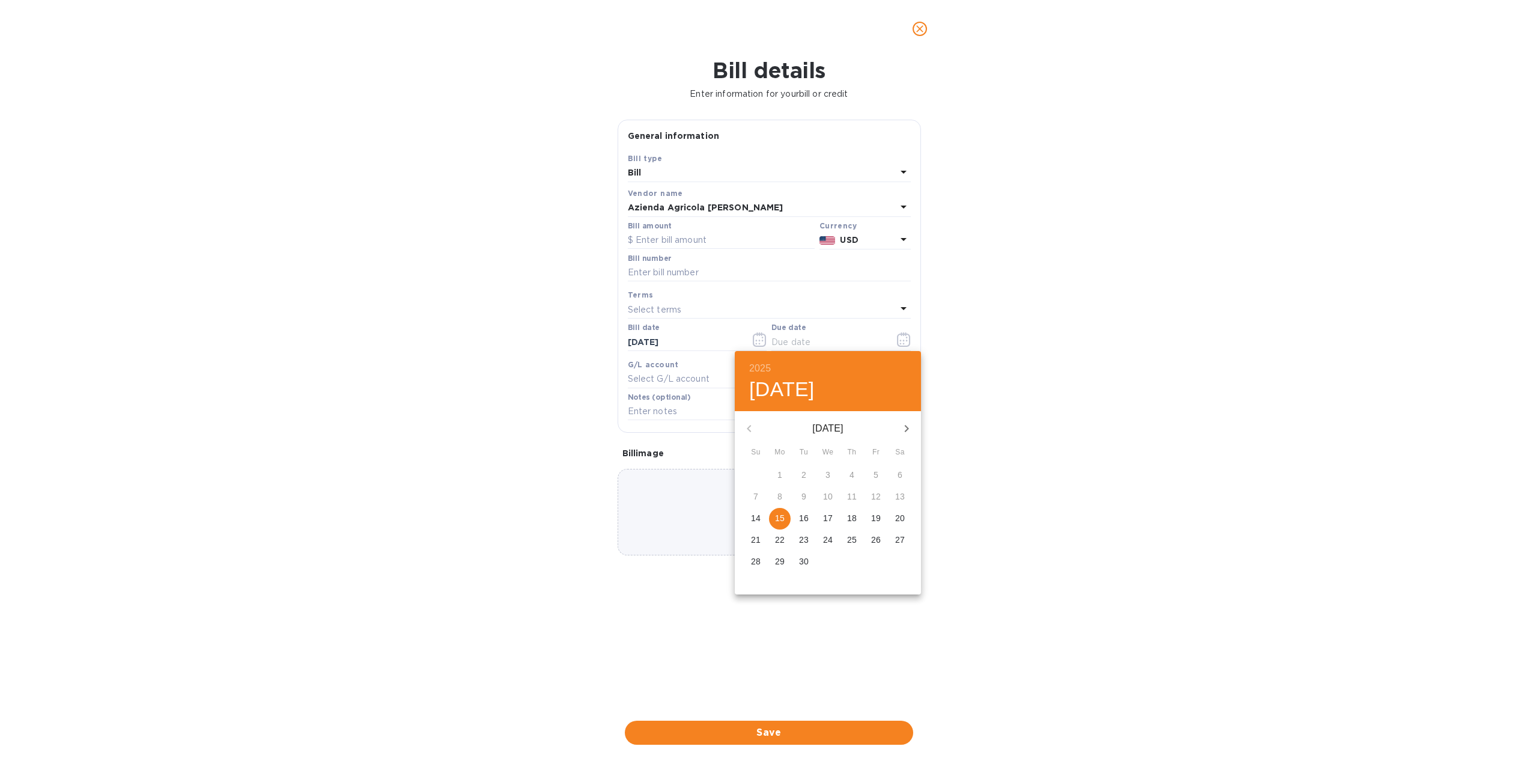
click at [782, 520] on p "15" at bounding box center [780, 518] width 10 height 12
type input "[DATE]"
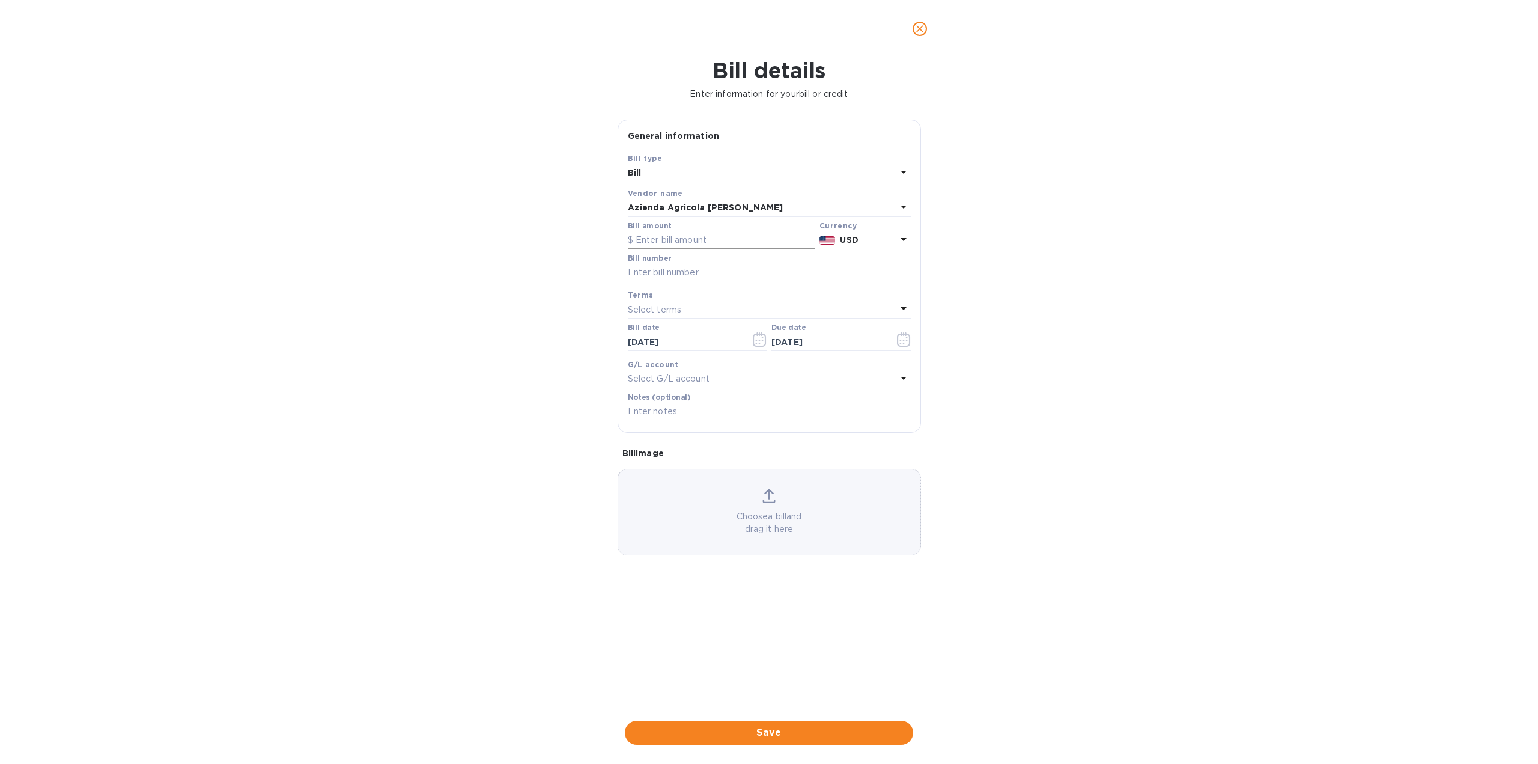
click at [681, 239] on input "text" at bounding box center [721, 240] width 187 height 18
type input "3,000"
click at [901, 237] on icon at bounding box center [904, 239] width 14 height 14
click at [826, 275] on p "Euro" at bounding box center [845, 270] width 93 height 13
click at [644, 273] on input "text" at bounding box center [769, 273] width 283 height 18
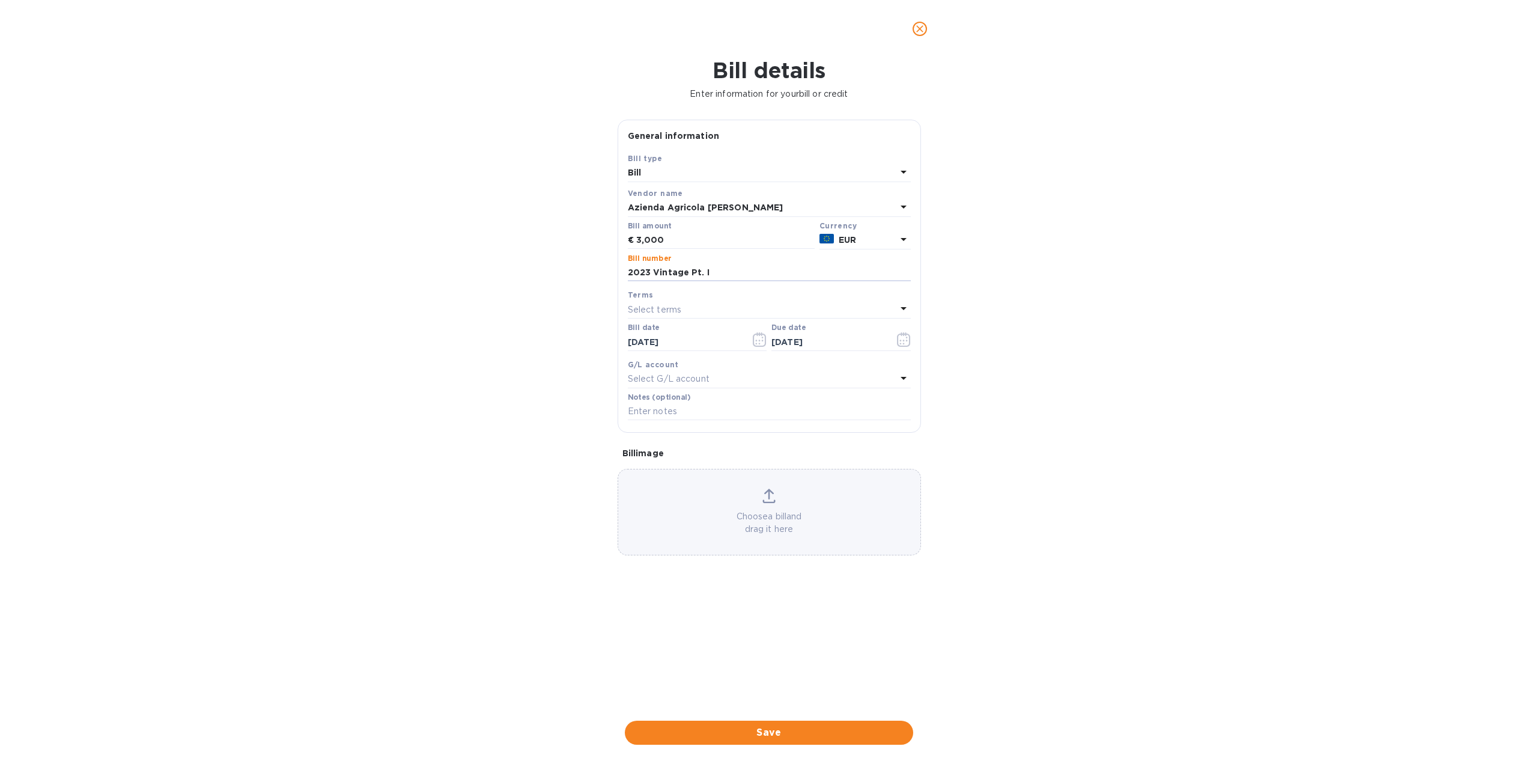
type input "2023 Vintage Pt. I"
click at [1109, 368] on div "Bill details Enter information for your bill or credit General information Save…" at bounding box center [769, 411] width 1538 height 706
click at [764, 726] on span "Save" at bounding box center [769, 732] width 269 height 14
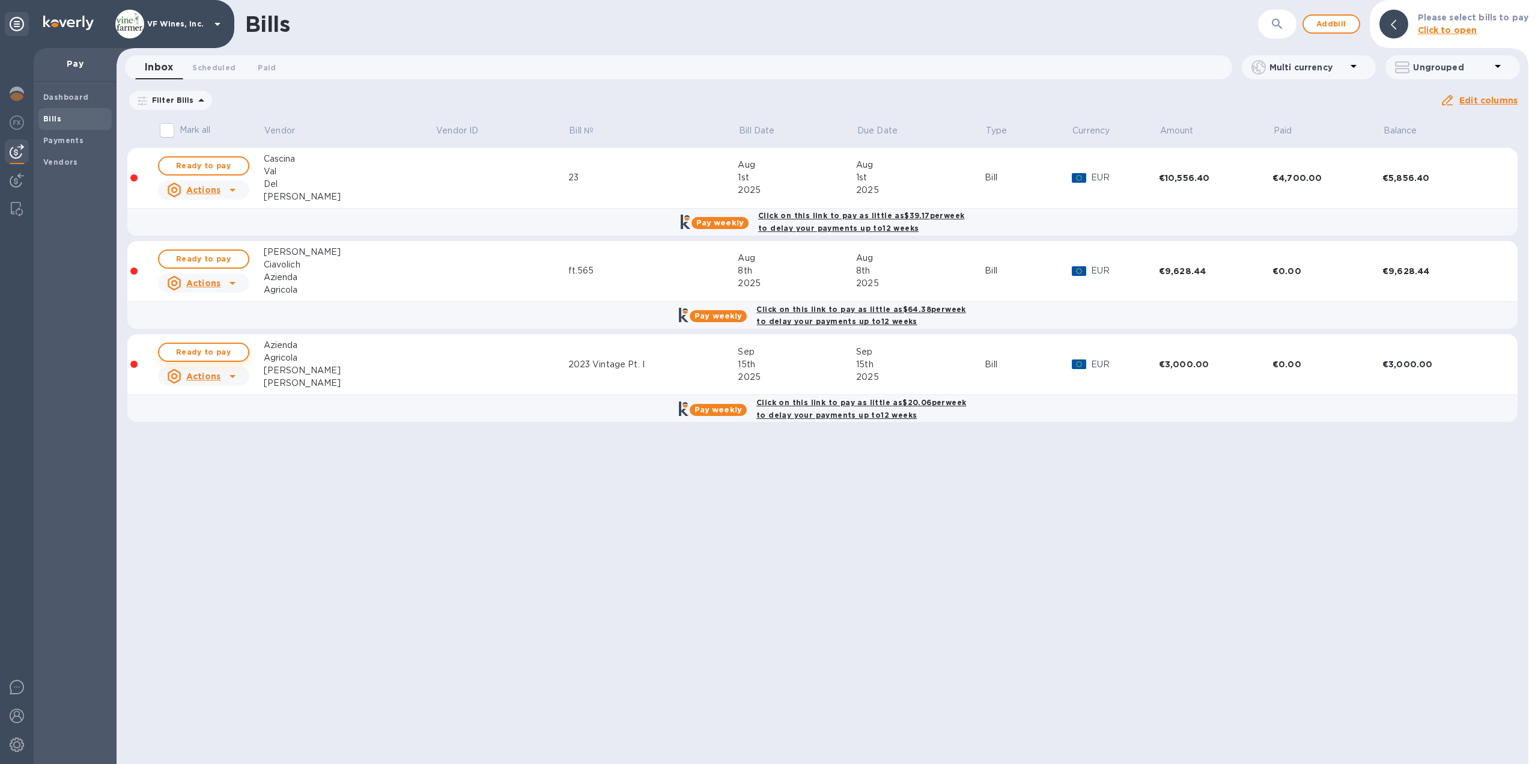
click at [196, 349] on span "Ready to pay" at bounding box center [204, 352] width 70 height 14
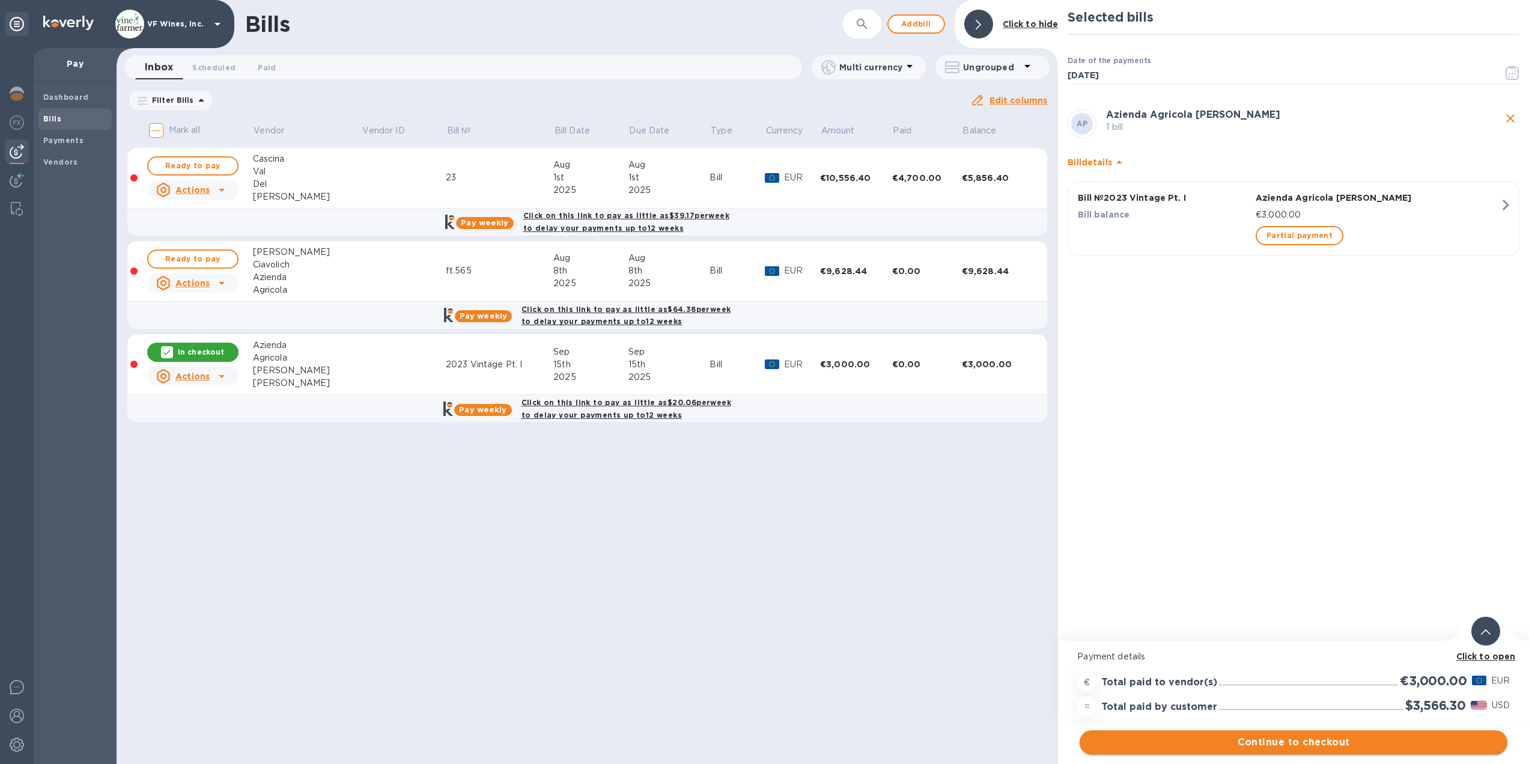
click at [1304, 745] on span "Continue to checkout" at bounding box center [1294, 742] width 409 height 14
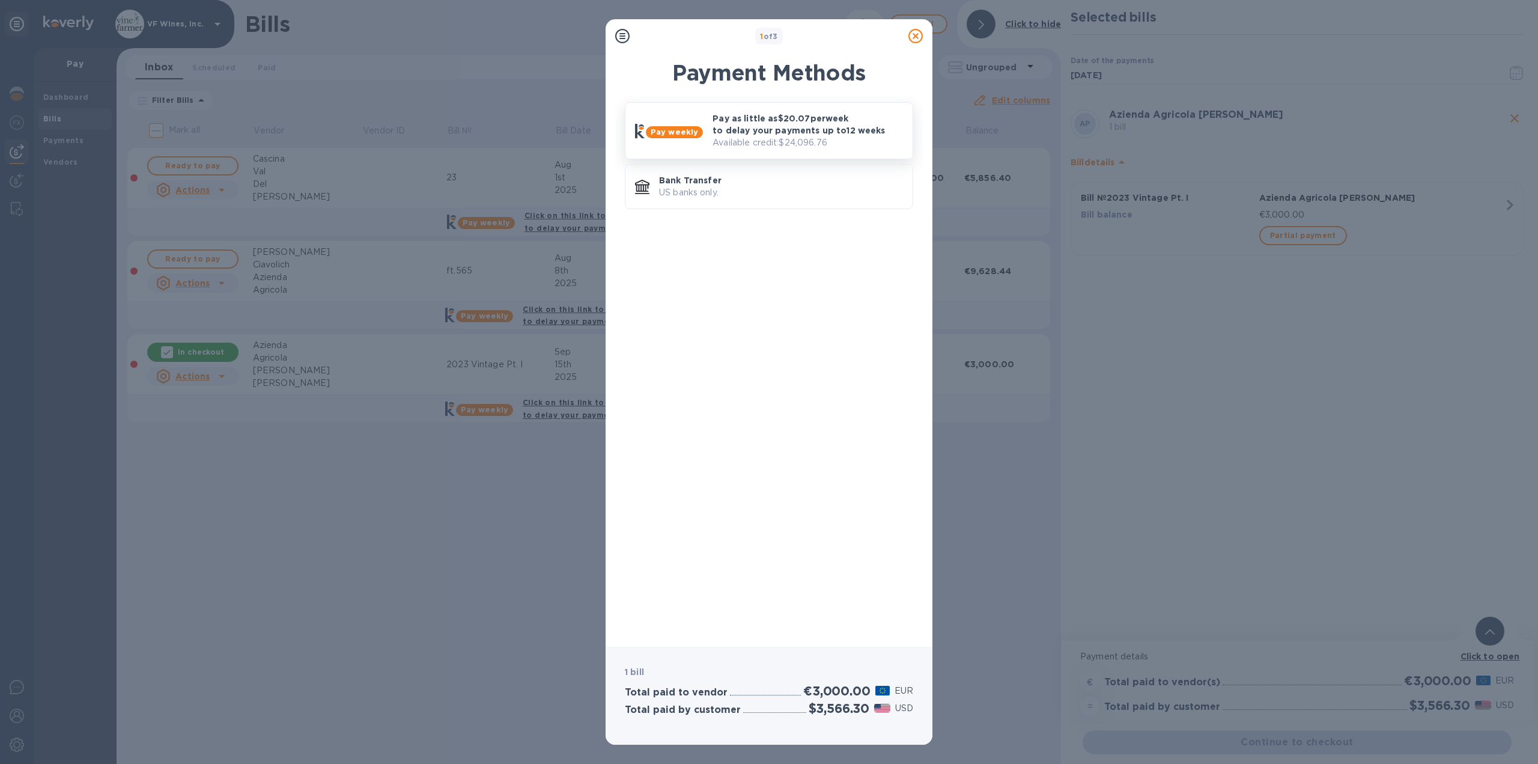
click at [757, 132] on p "Pay as little as $20.07 per week to delay your payments up to 12 weeks" at bounding box center [808, 124] width 191 height 24
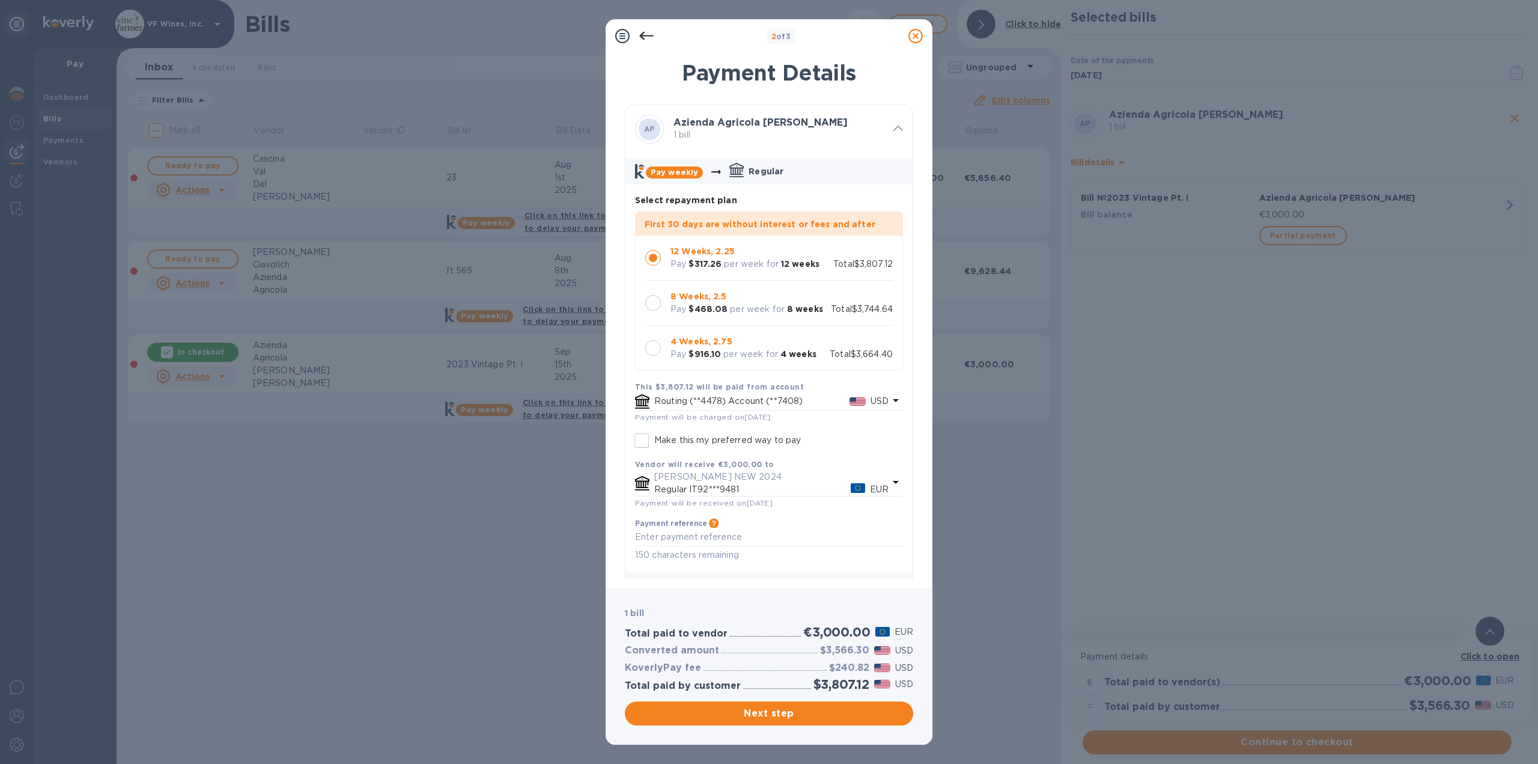
drag, startPoint x: 680, startPoint y: 353, endPoint x: 678, endPoint y: 392, distance: 39.1
click at [680, 353] on p "Pay" at bounding box center [679, 354] width 16 height 13
click at [770, 711] on span "Next step" at bounding box center [769, 713] width 269 height 14
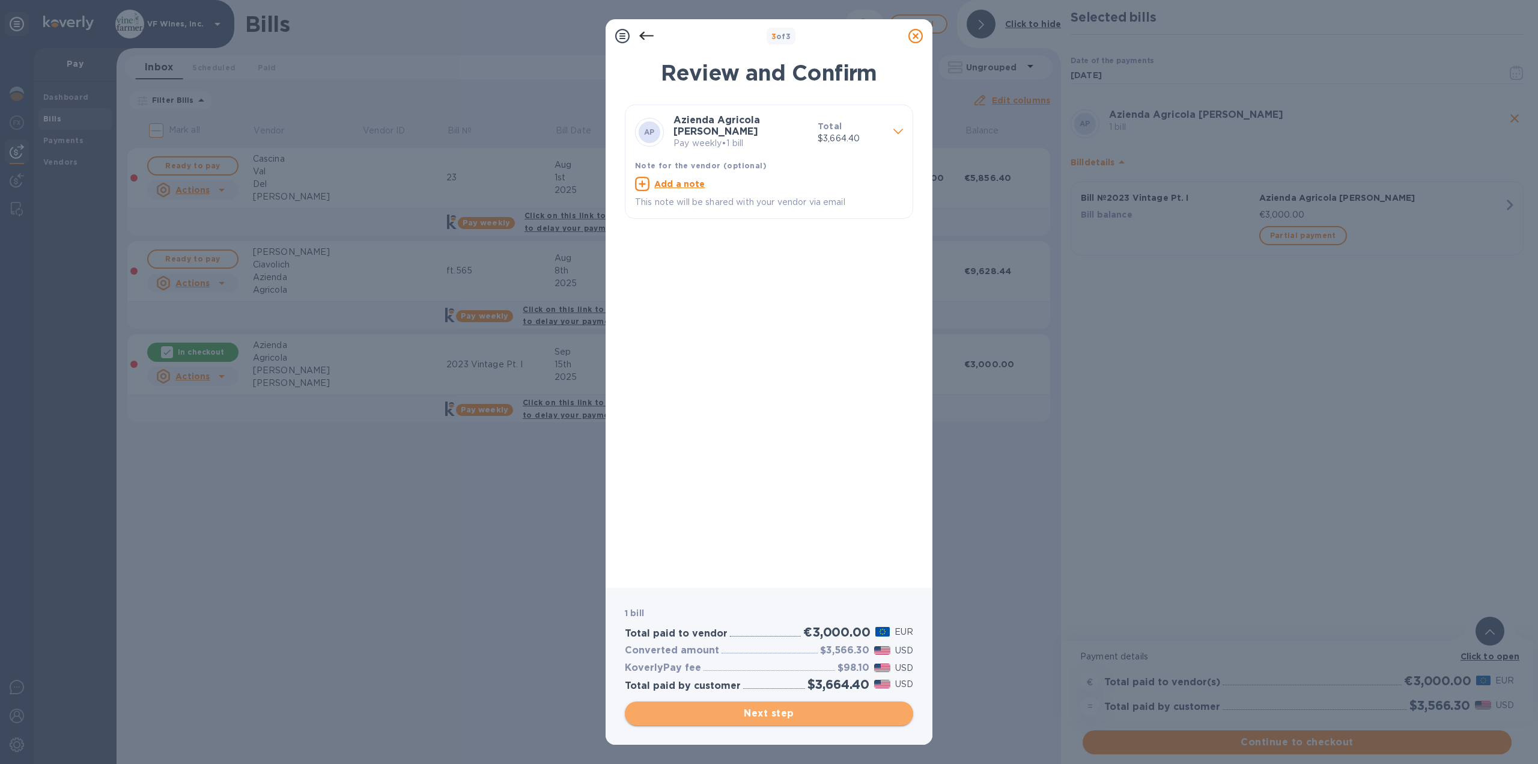
click at [768, 713] on span "Next step" at bounding box center [769, 713] width 269 height 14
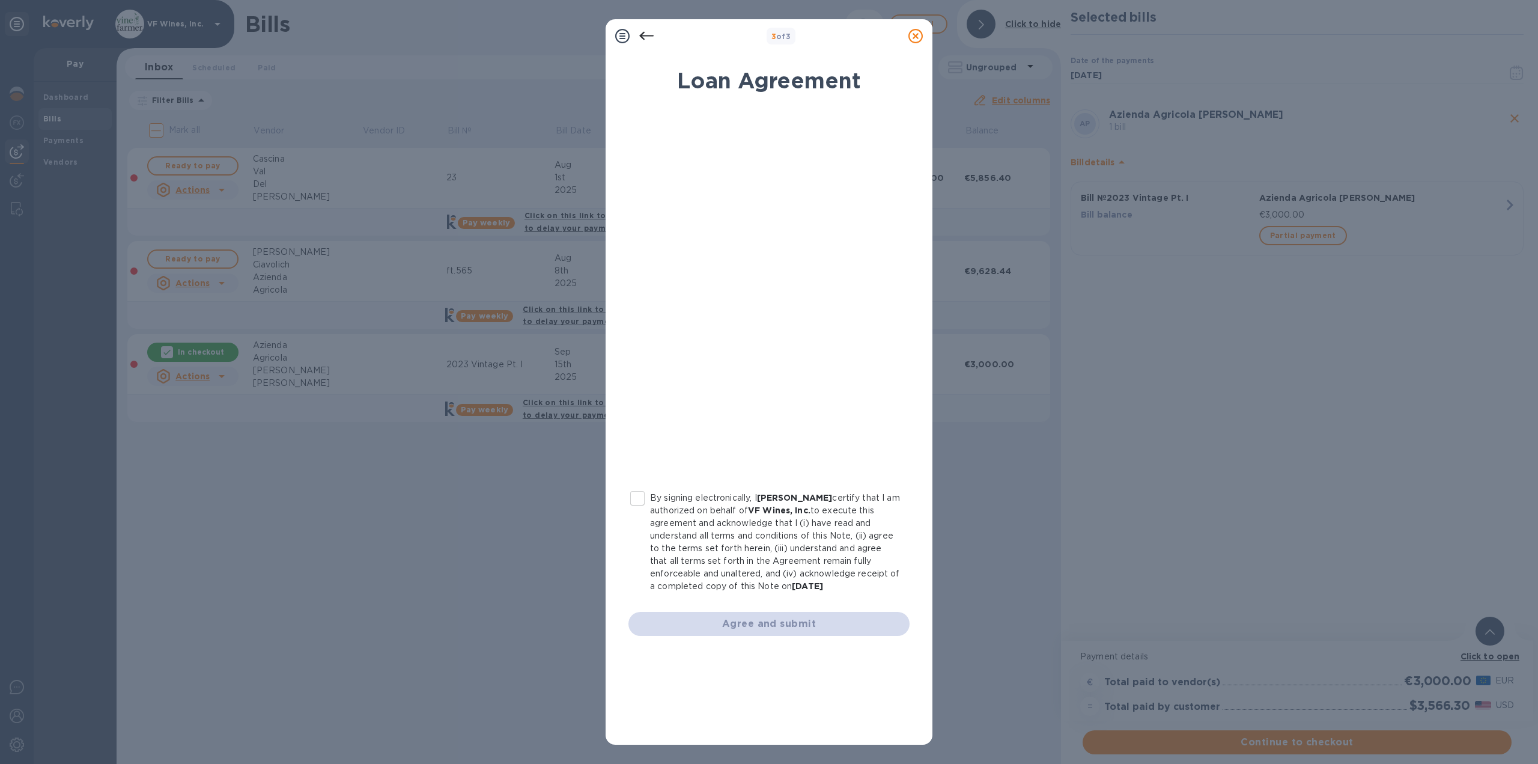
click at [635, 495] on input "By signing electronically, I [PERSON_NAME] certify that I am authorized on beha…" at bounding box center [637, 498] width 25 height 25
checkbox input "true"
click at [779, 627] on span "Agree and submit" at bounding box center [769, 624] width 262 height 14
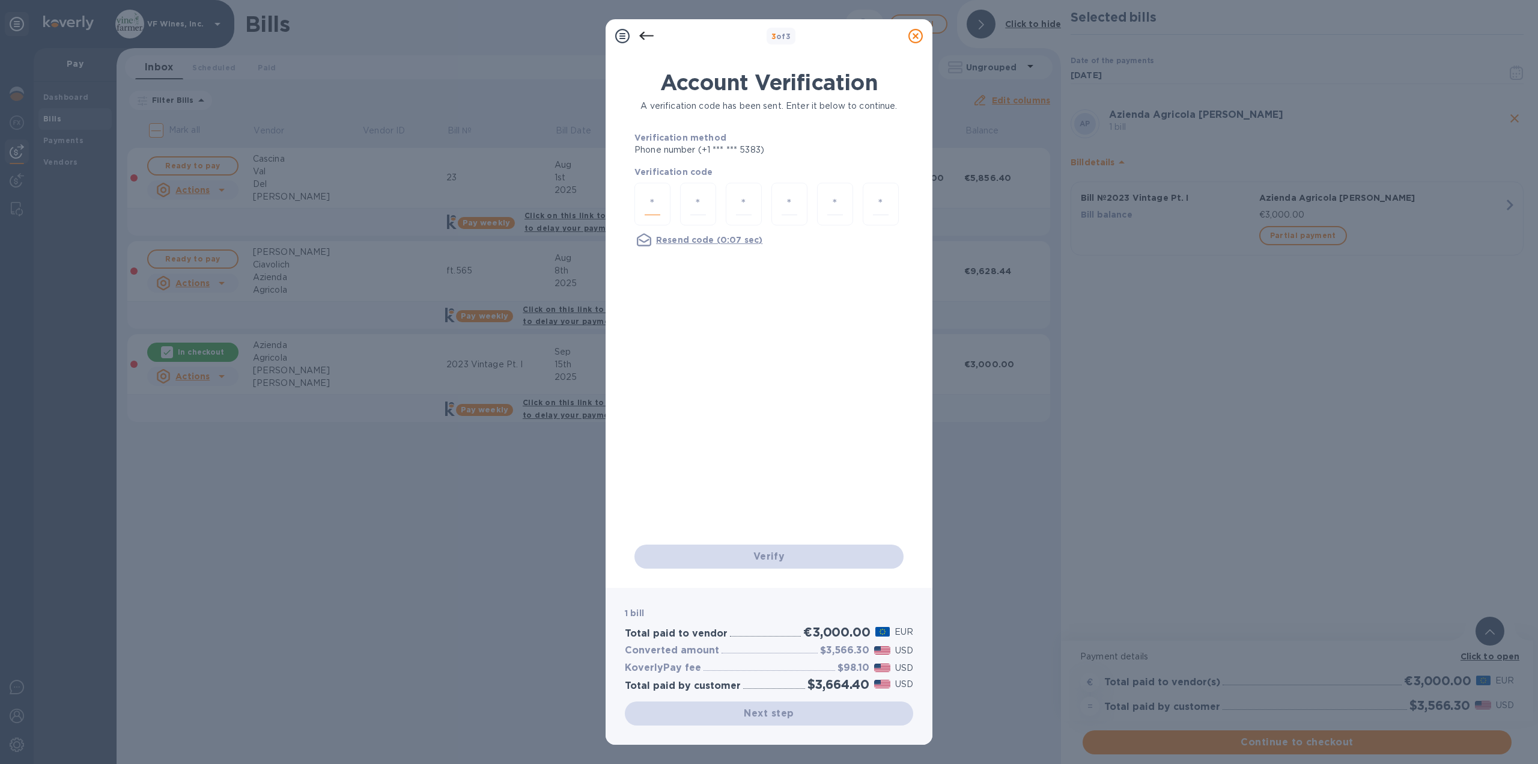
click at [645, 202] on input "number" at bounding box center [653, 204] width 16 height 22
type input "3"
type input "9"
type input "6"
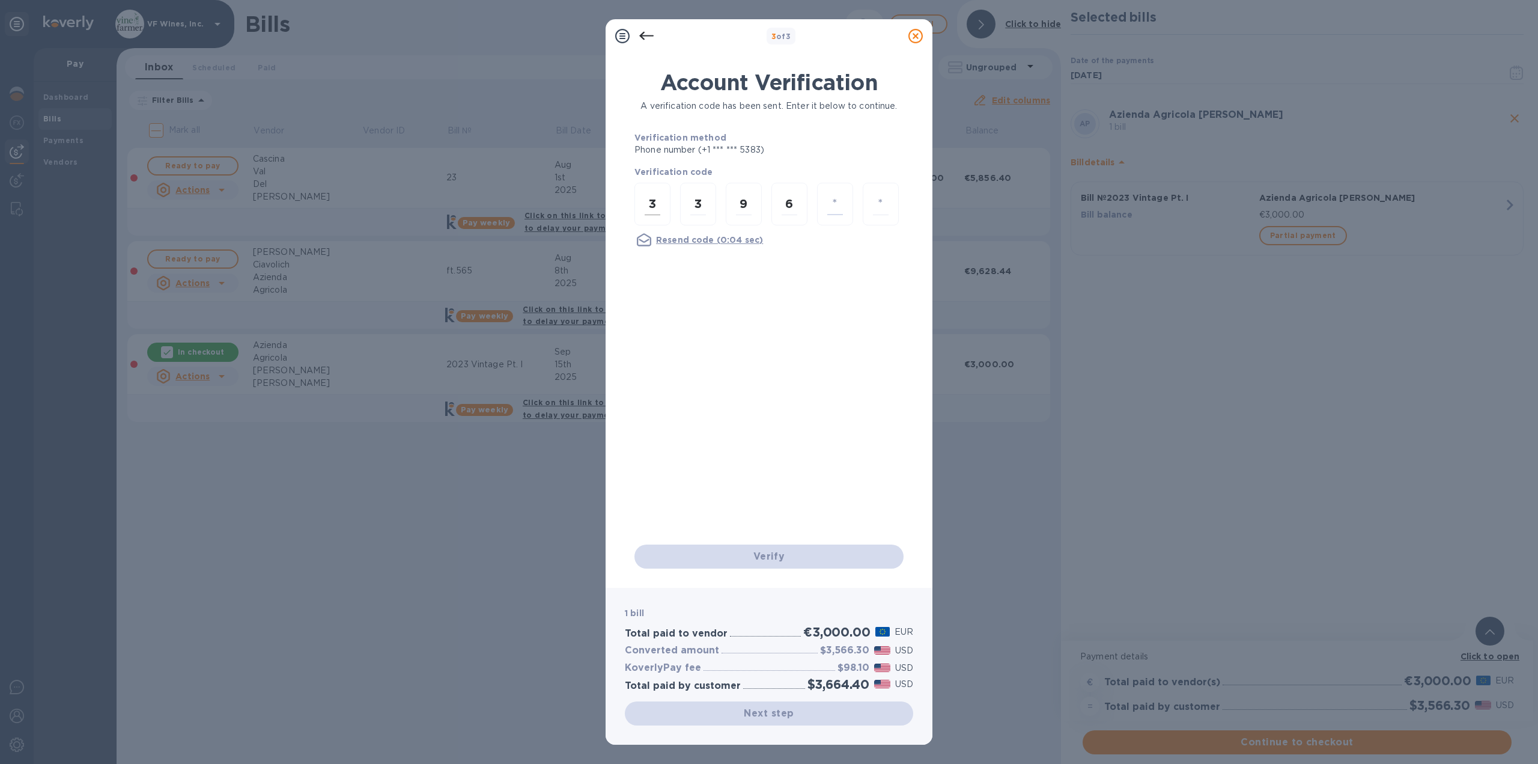
type input "2"
type input "9"
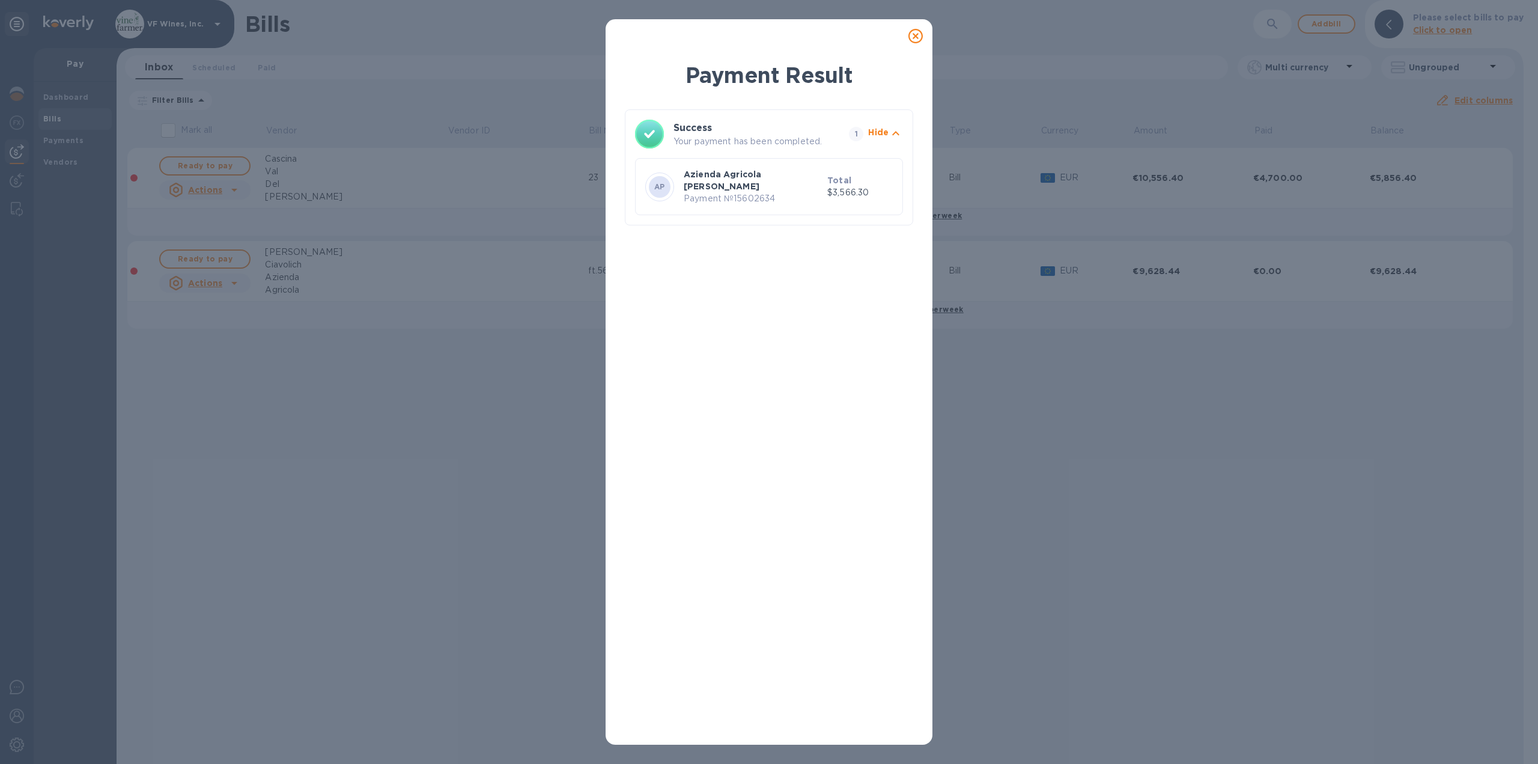
click at [916, 38] on icon at bounding box center [916, 36] width 14 height 14
